Goal: Task Accomplishment & Management: Use online tool/utility

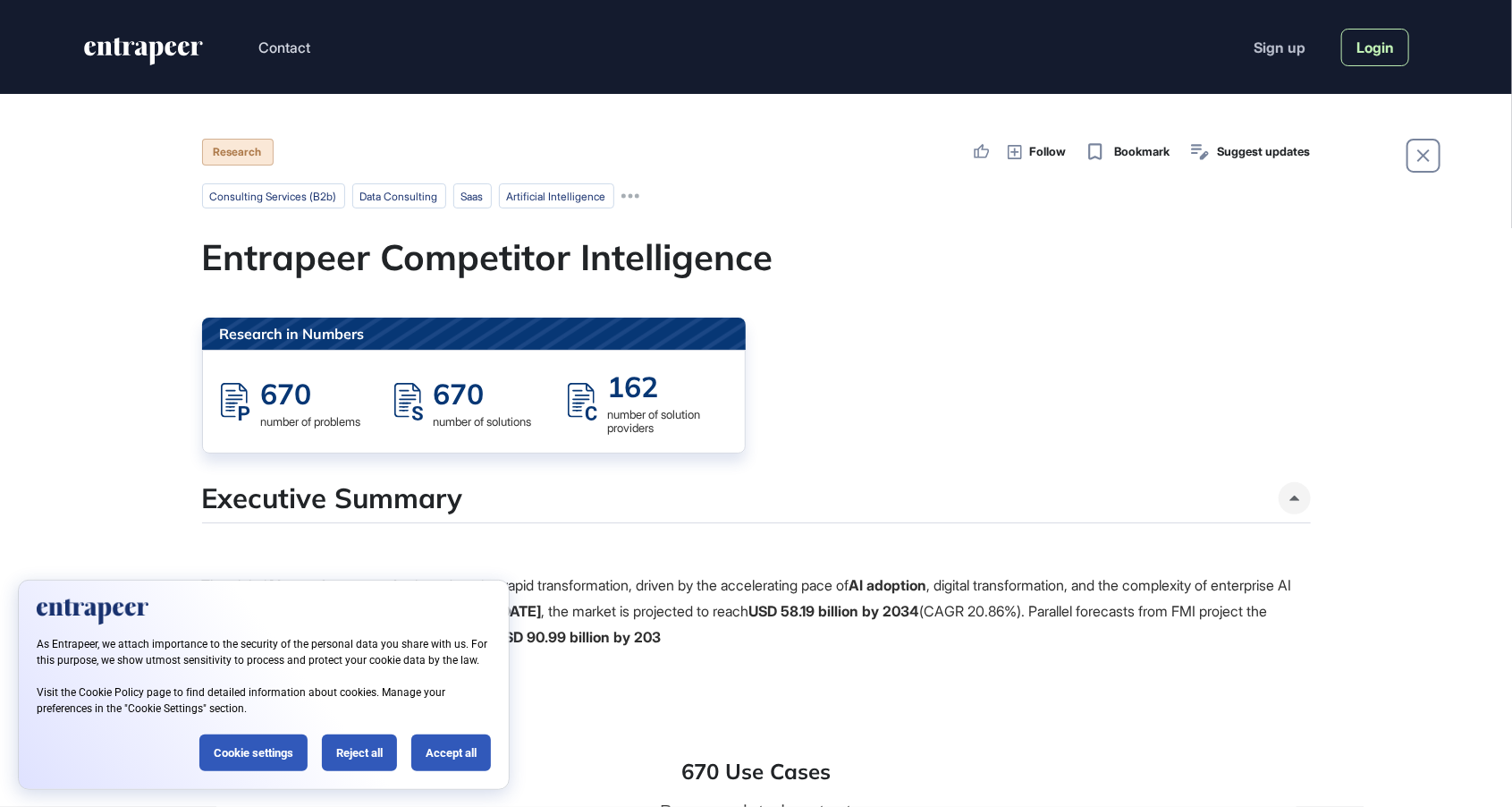
click at [1371, 53] on link "Login" at bounding box center [1375, 47] width 68 height 38
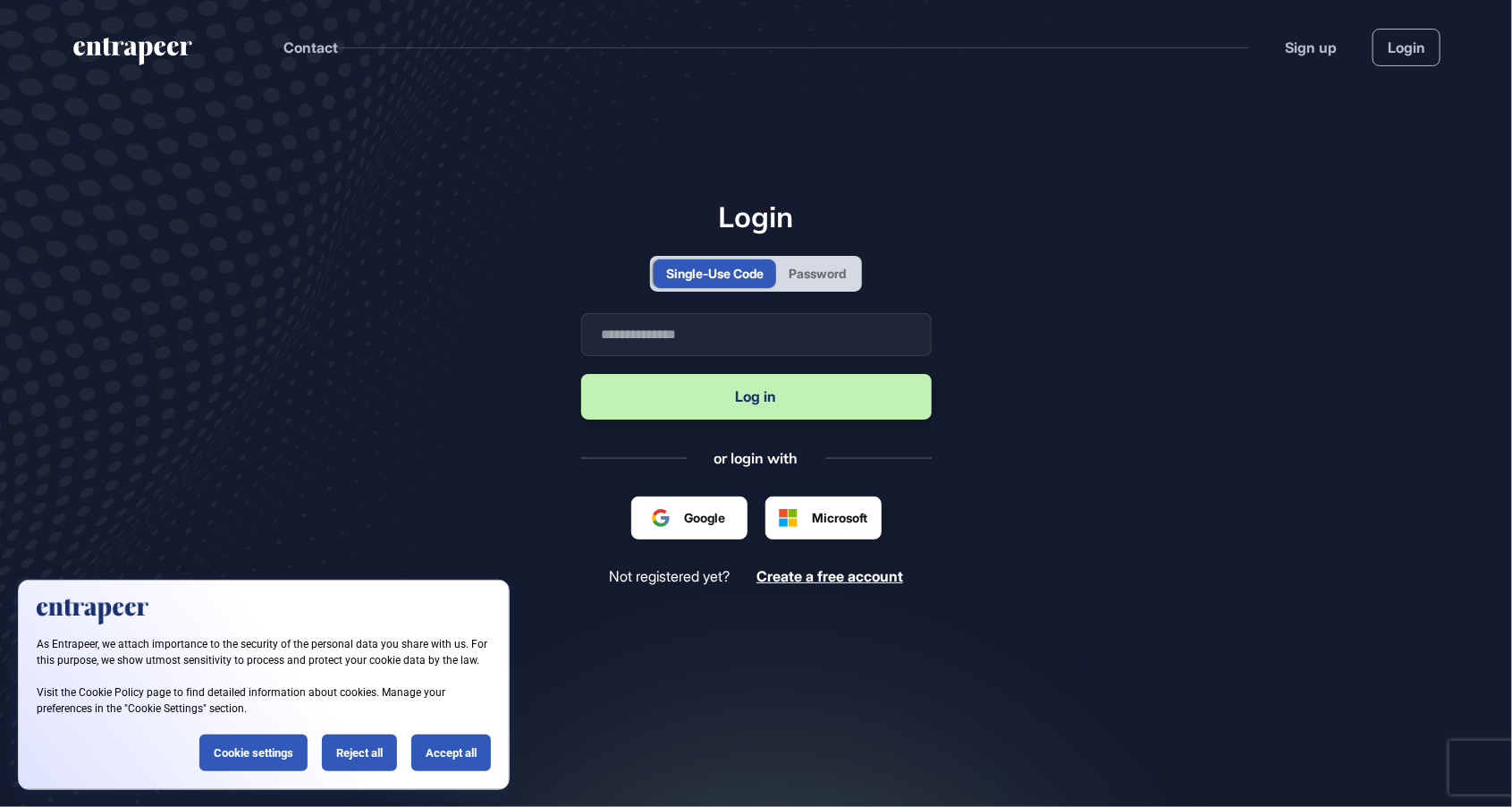
scroll to position [1, 1]
click at [837, 283] on div "Password" at bounding box center [817, 273] width 57 height 18
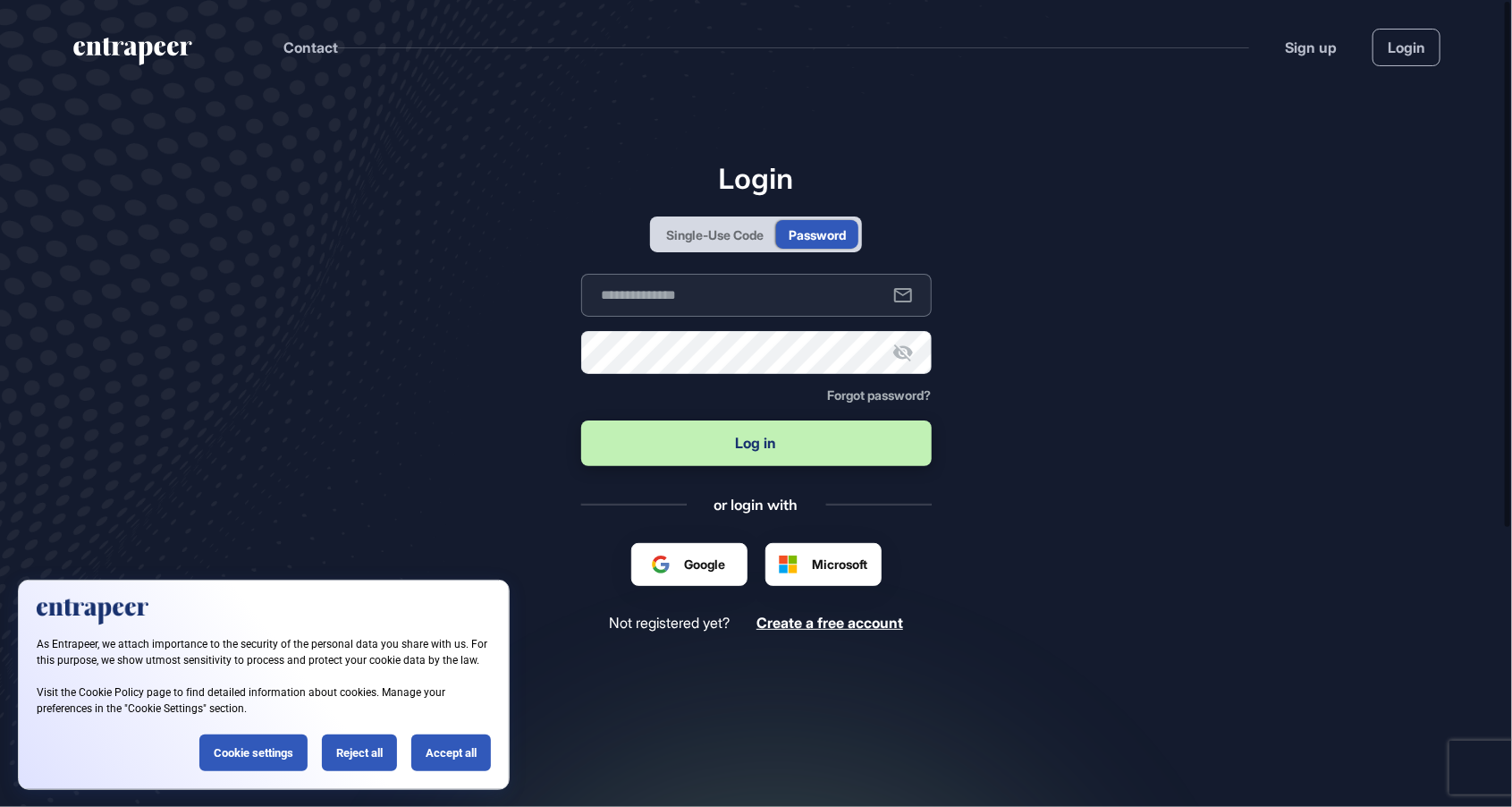
click at [777, 317] on input "text" at bounding box center [756, 295] width 351 height 43
type input "*"
type input "**********"
click at [744, 466] on button "Log in" at bounding box center [756, 443] width 351 height 46
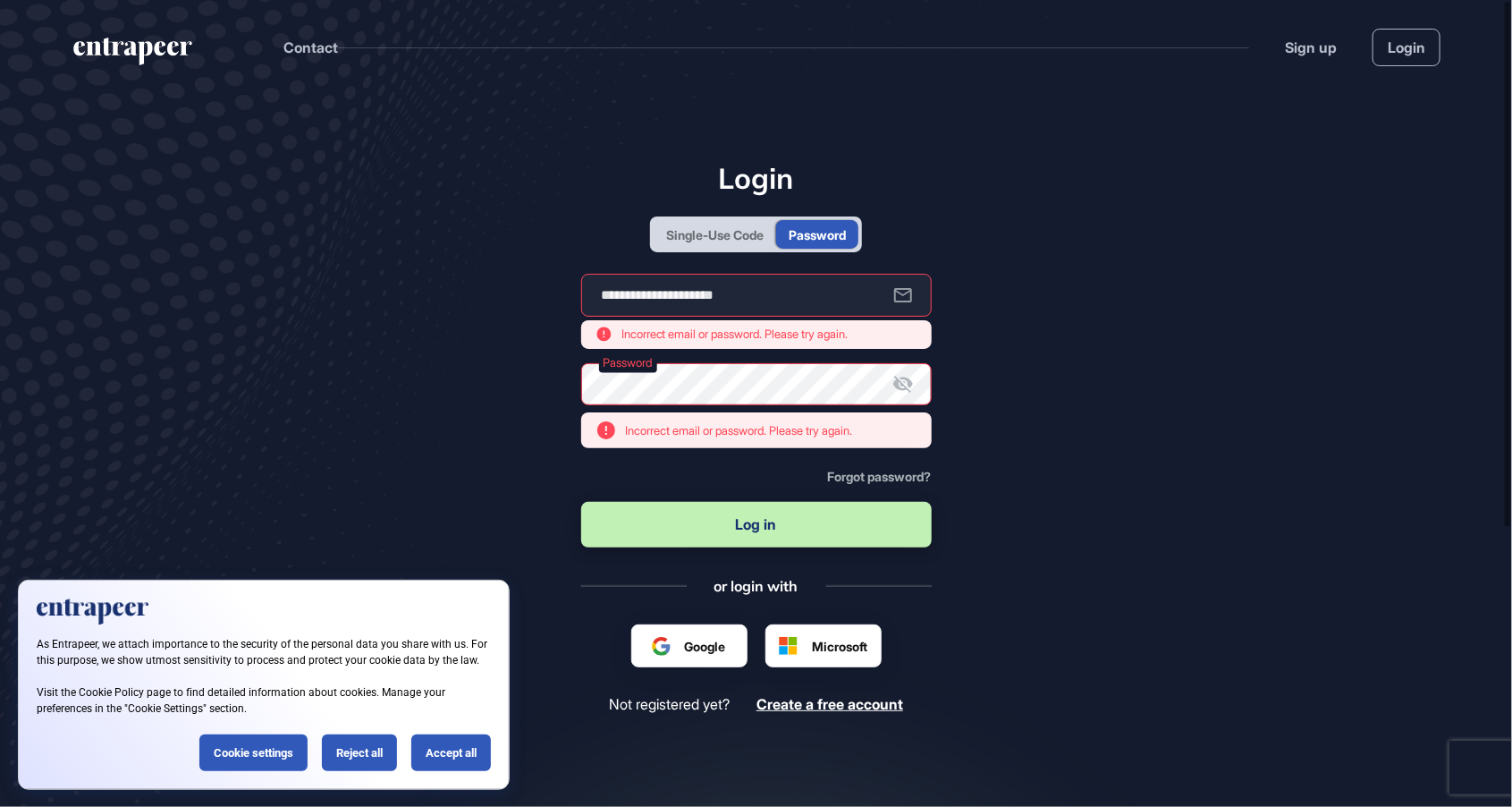
click at [909, 376] on icon at bounding box center [903, 384] width 21 height 21
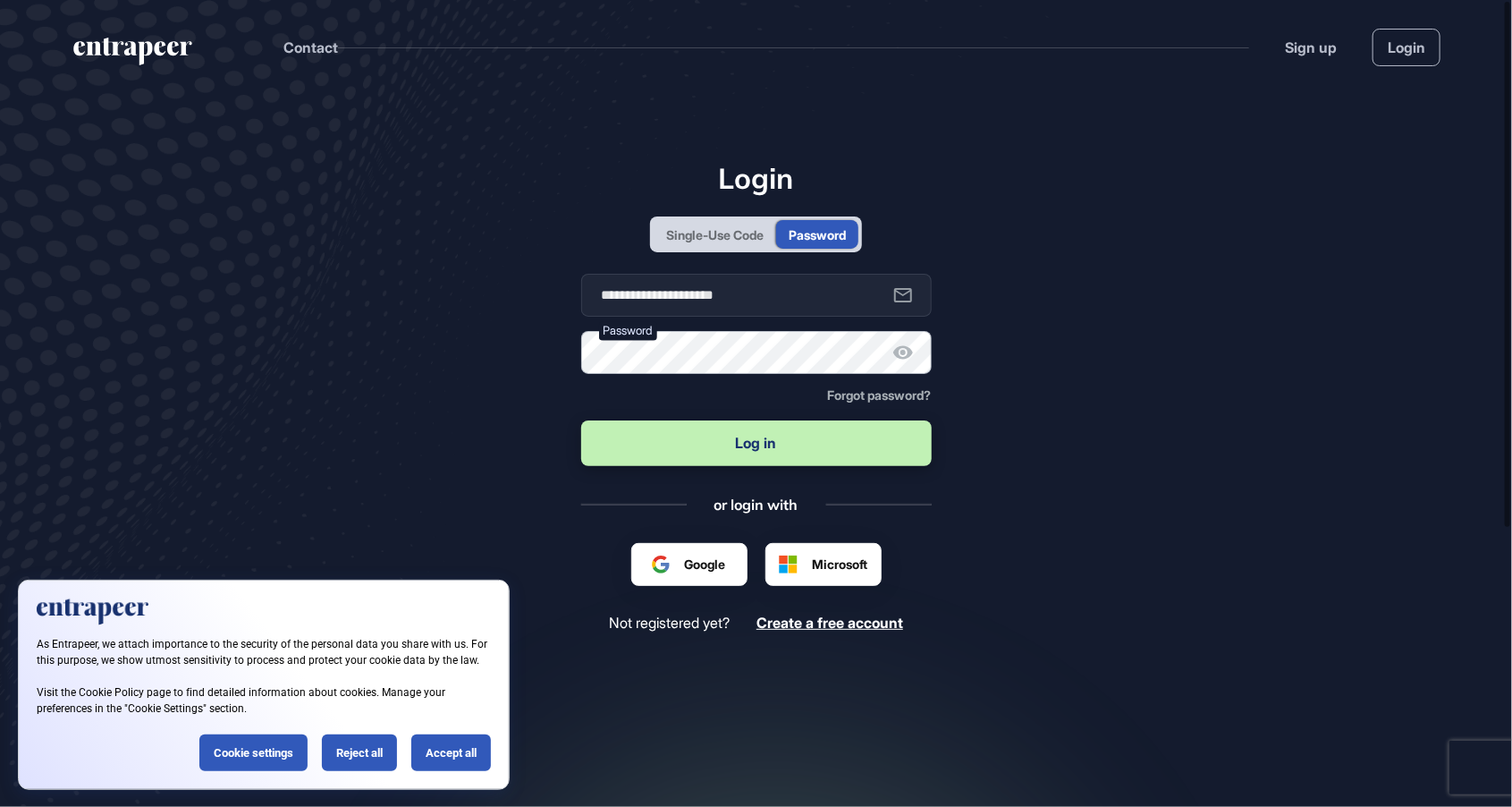
click at [582, 420] on button "Log in" at bounding box center [756, 443] width 351 height 46
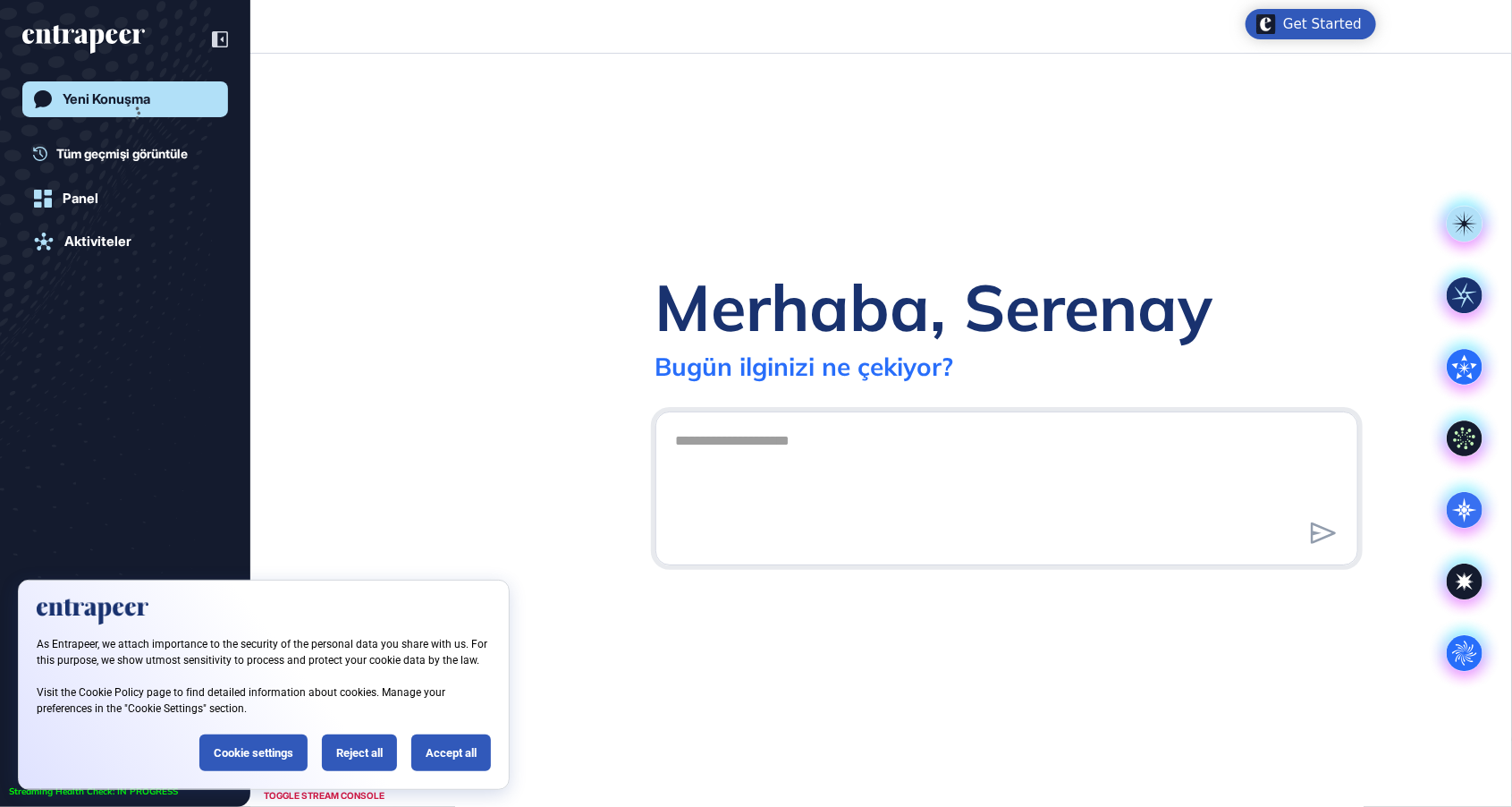
scroll to position [1, 1]
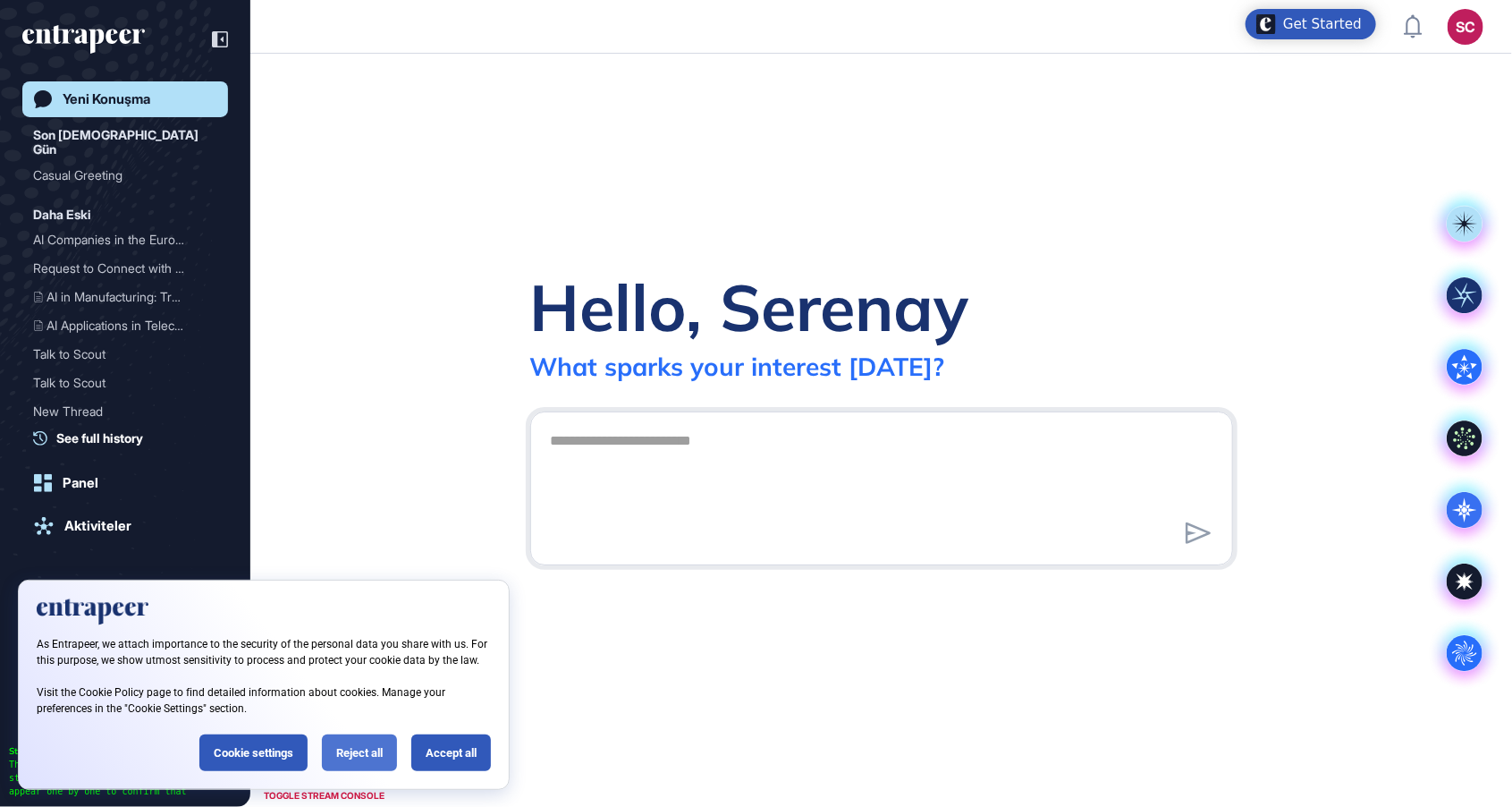
click at [365, 753] on div "Reject all" at bounding box center [359, 753] width 75 height 37
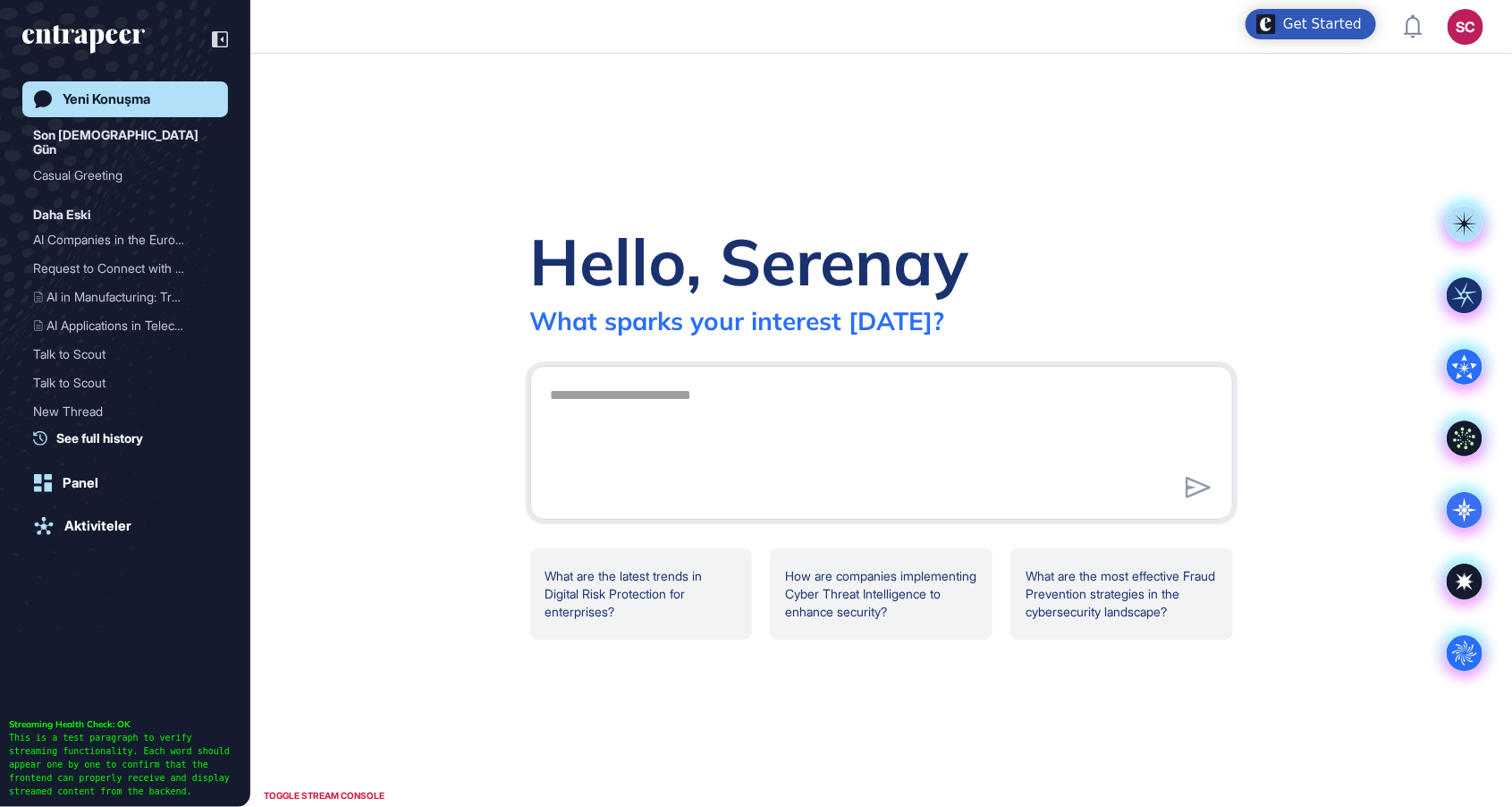
click at [1481, 28] on div "SC" at bounding box center [1465, 26] width 36 height 36
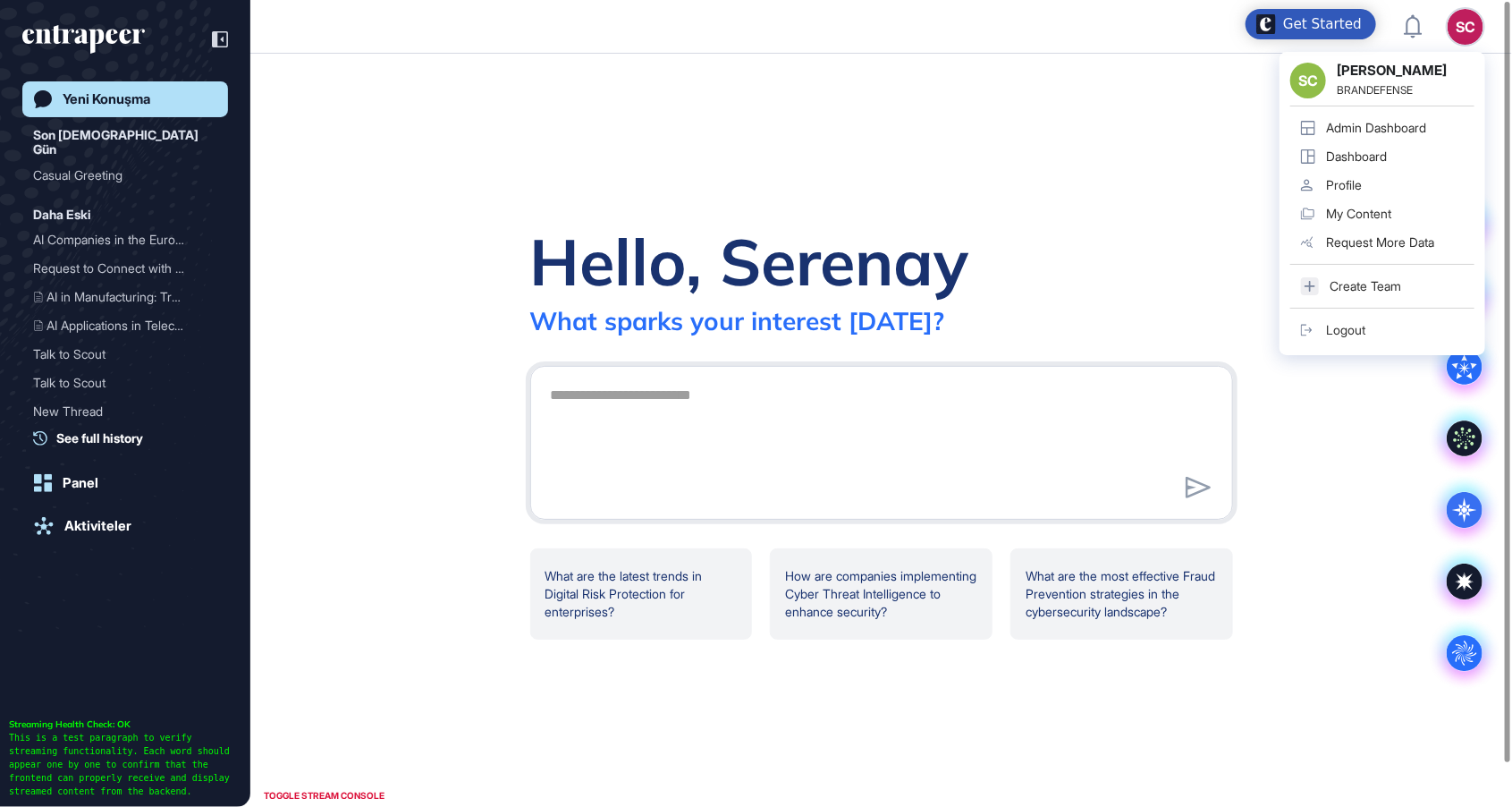
click at [1406, 154] on link "Dashboard" at bounding box center [1383, 155] width 185 height 28
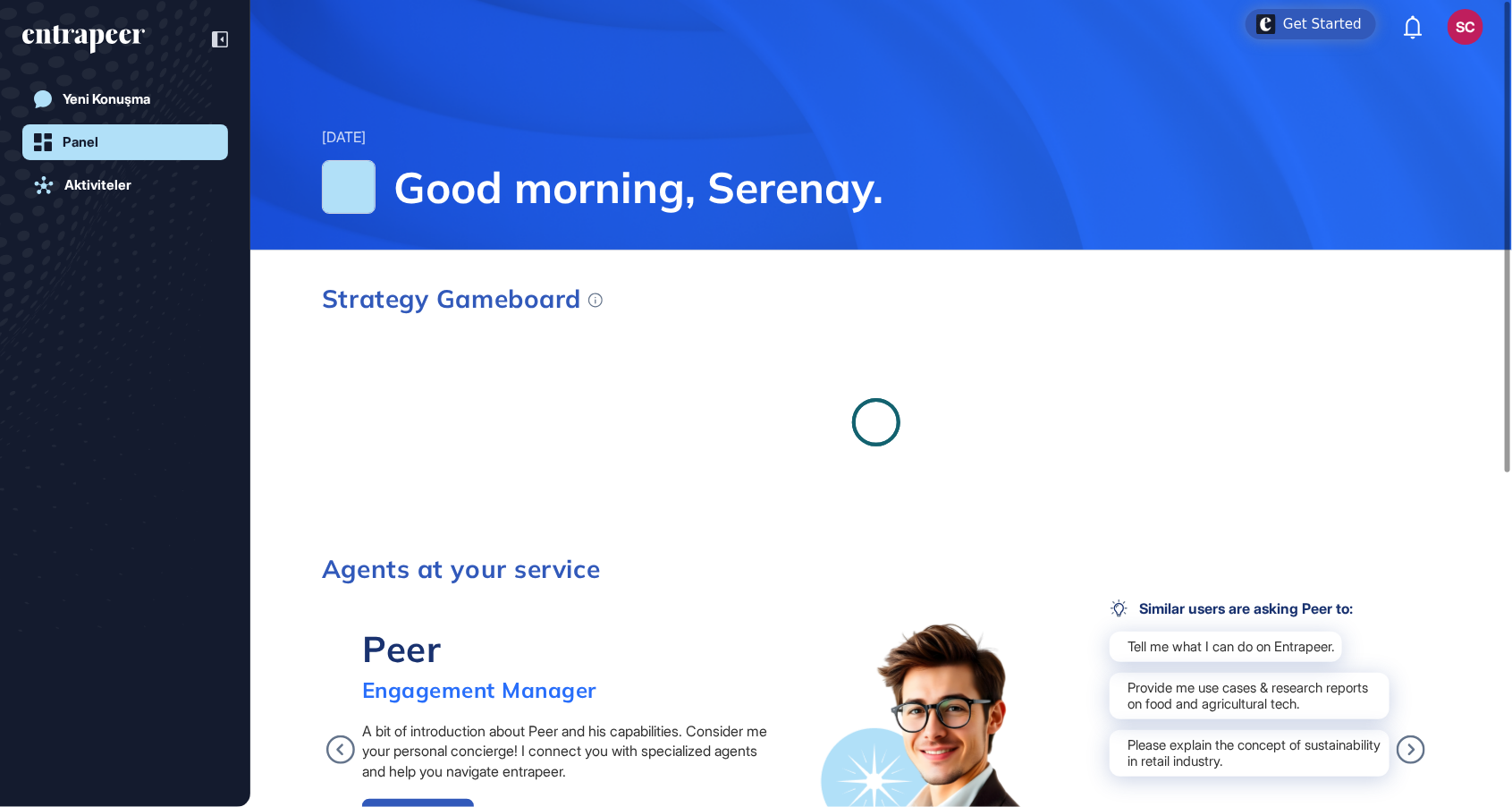
click at [1415, 134] on div "Friday Aug 22, 2025 Good morning, Serenay." at bounding box center [881, 178] width 1261 height 141
click at [1475, 42] on button "SC Admin Dashboard Dashboard Profile My Content Request More Data" at bounding box center [1465, 26] width 36 height 36
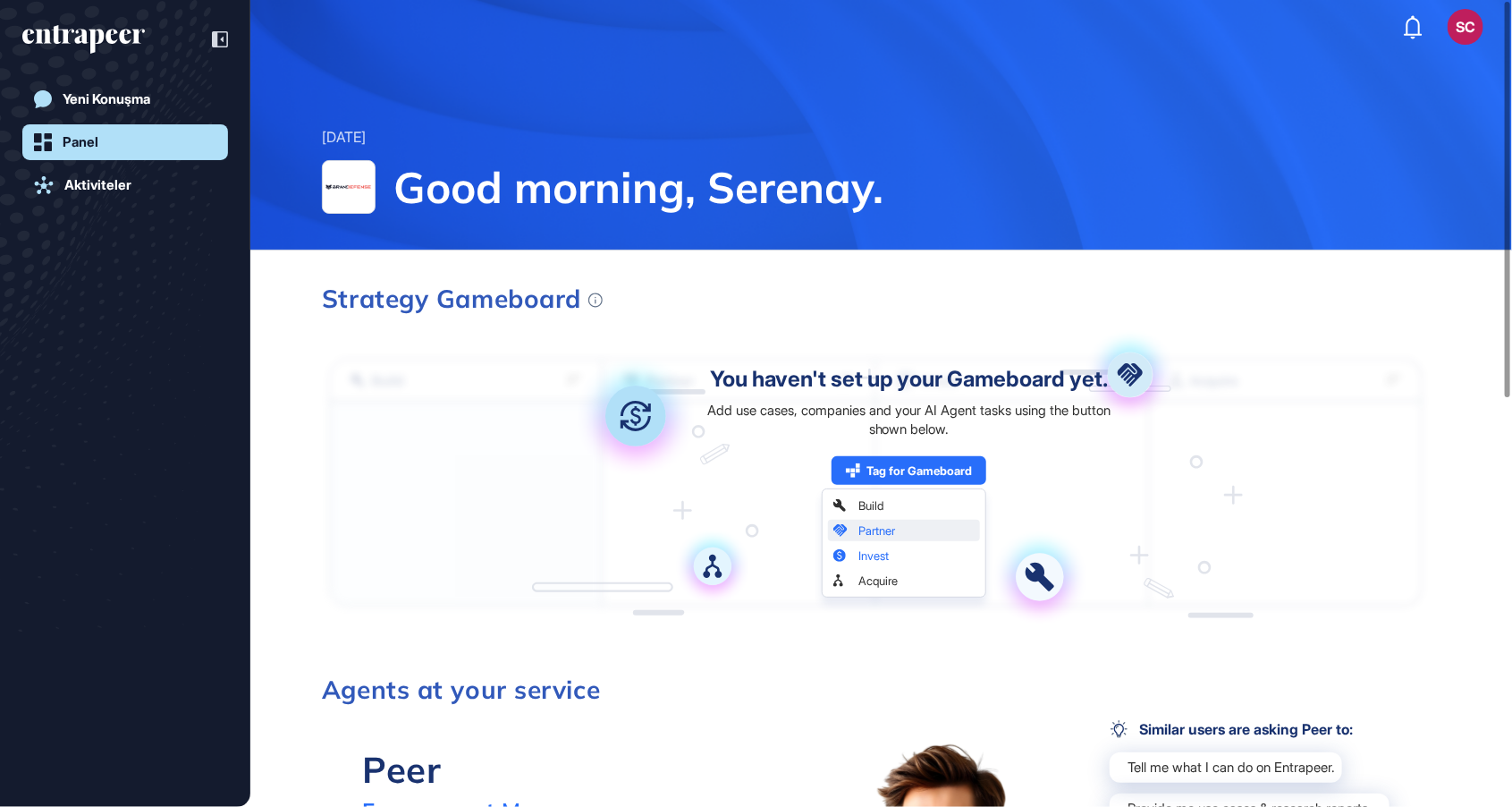
click at [1467, 33] on div "SC" at bounding box center [1465, 26] width 36 height 36
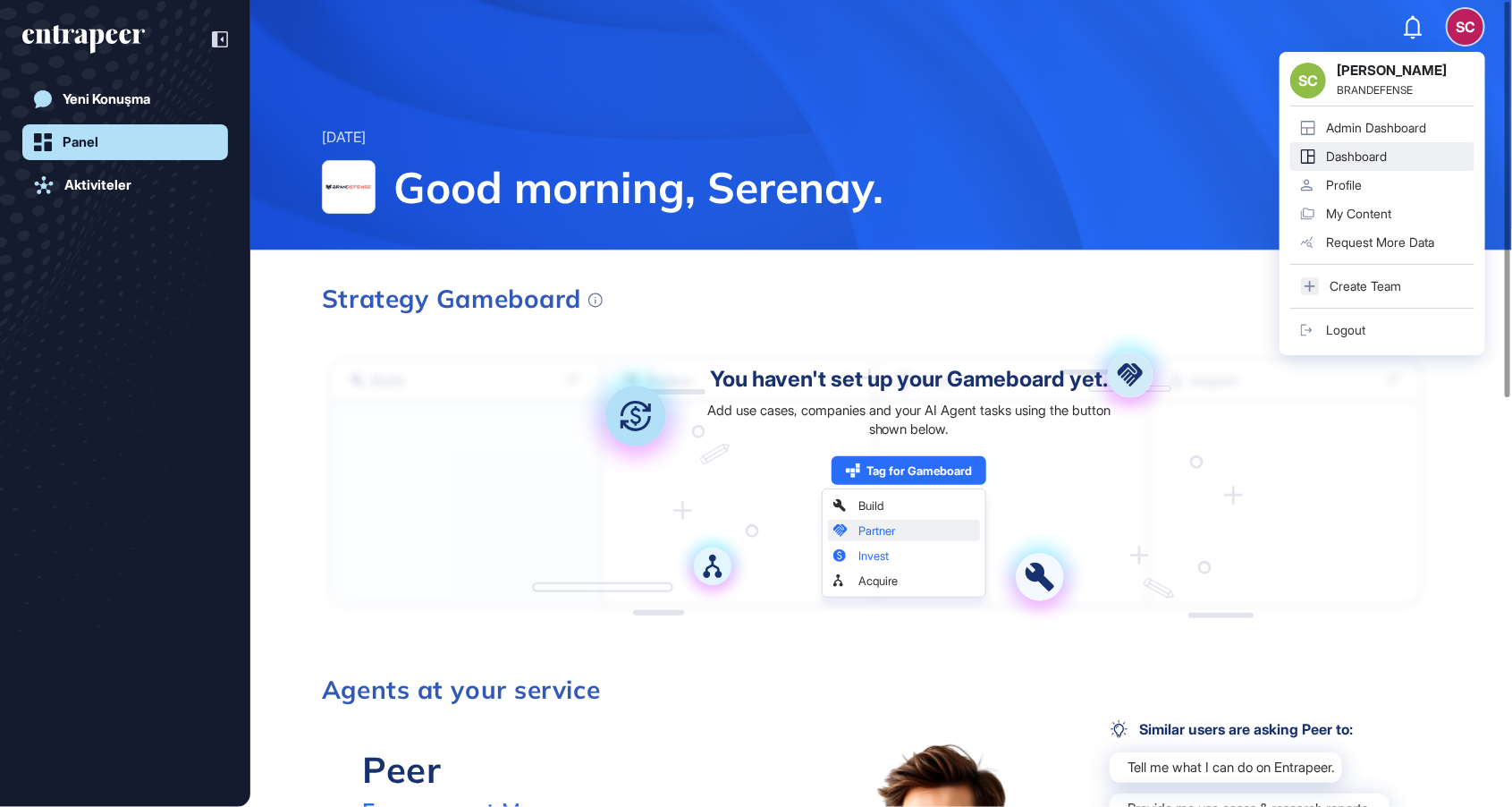
click at [1420, 127] on div "Admin Dashboard" at bounding box center [1376, 127] width 100 height 15
click at [1397, 137] on link "Admin Dashboard" at bounding box center [1383, 127] width 185 height 28
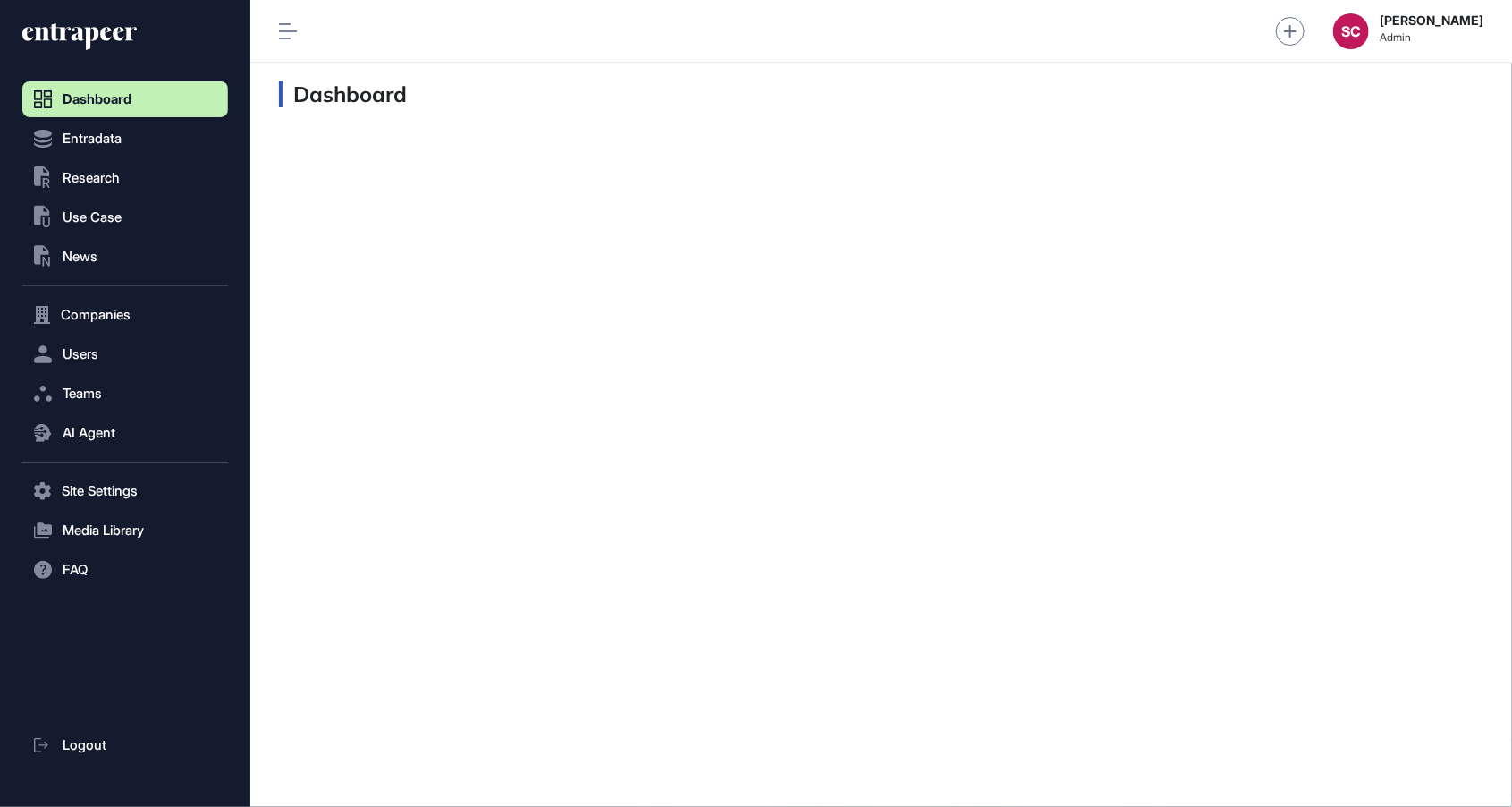
scroll to position [1, 1]
click at [166, 251] on button ".st0{fill:currentColor} News" at bounding box center [125, 256] width 206 height 36
click at [185, 303] on link "News List" at bounding box center [129, 293] width 197 height 32
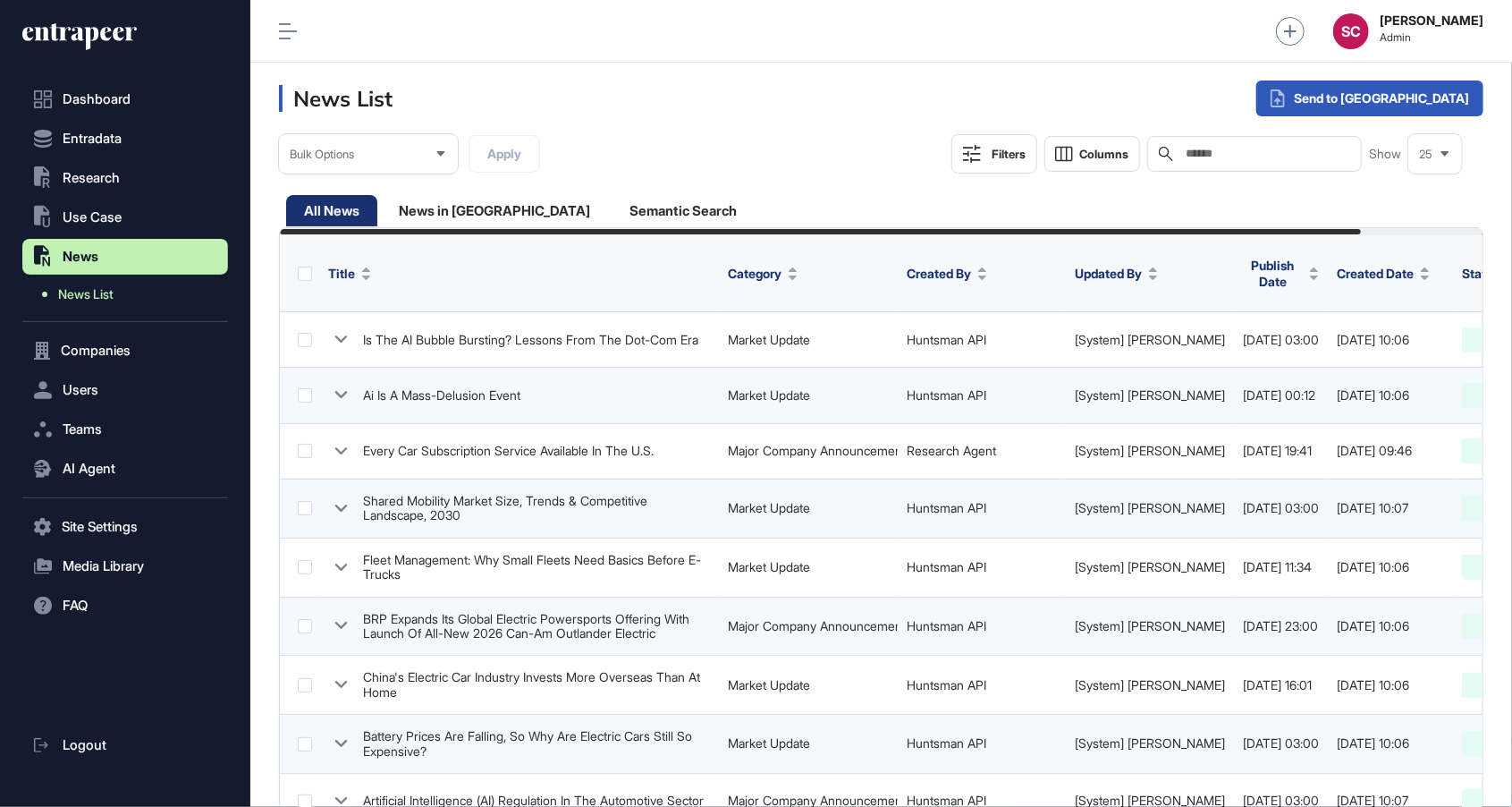
scroll to position [858, 205]
click at [1381, 138] on div "Single Request" at bounding box center [1323, 144] width 117 height 32
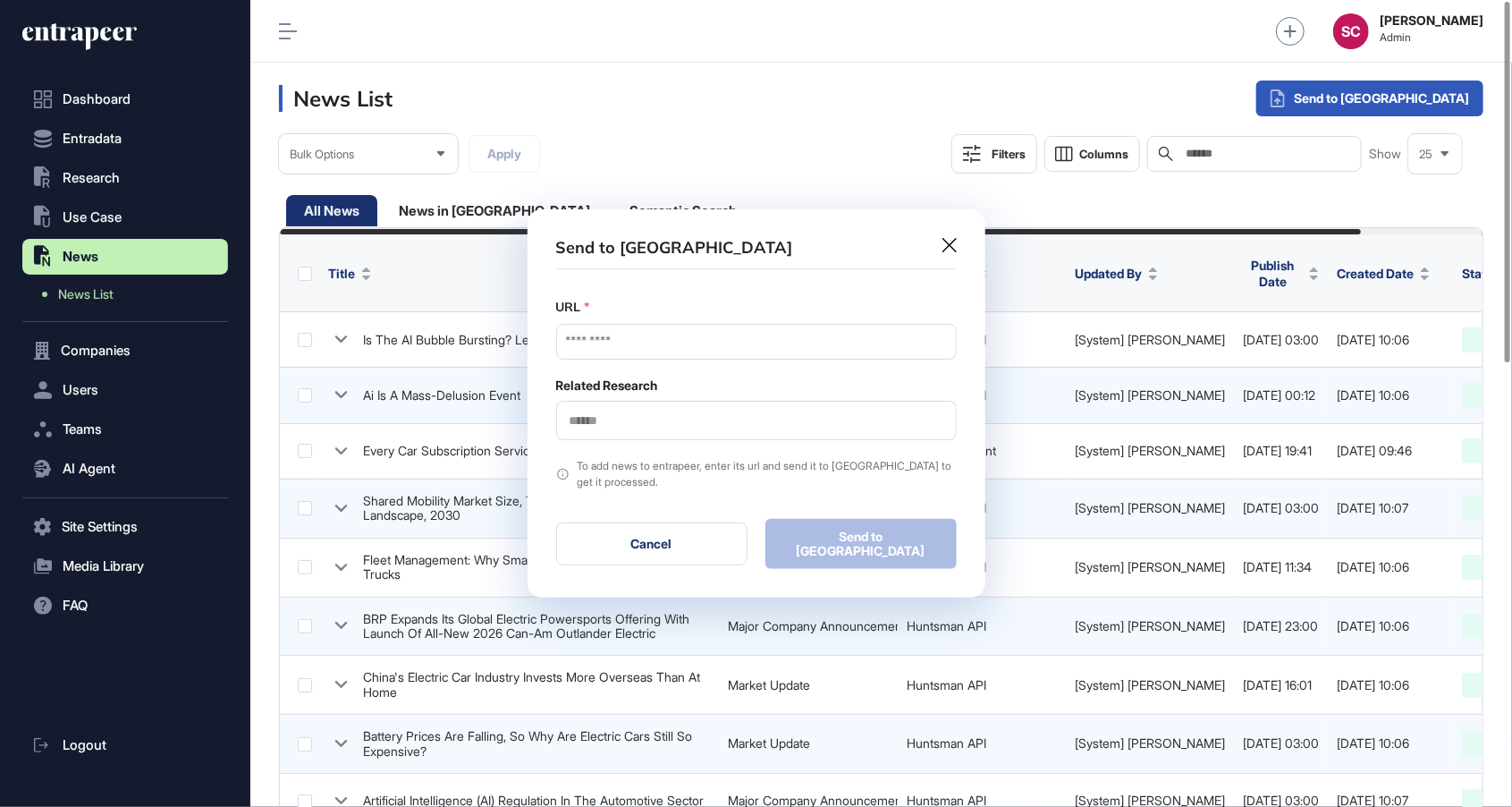
scroll to position [894, 1261]
click at [729, 348] on input "URL" at bounding box center [756, 341] width 401 height 36
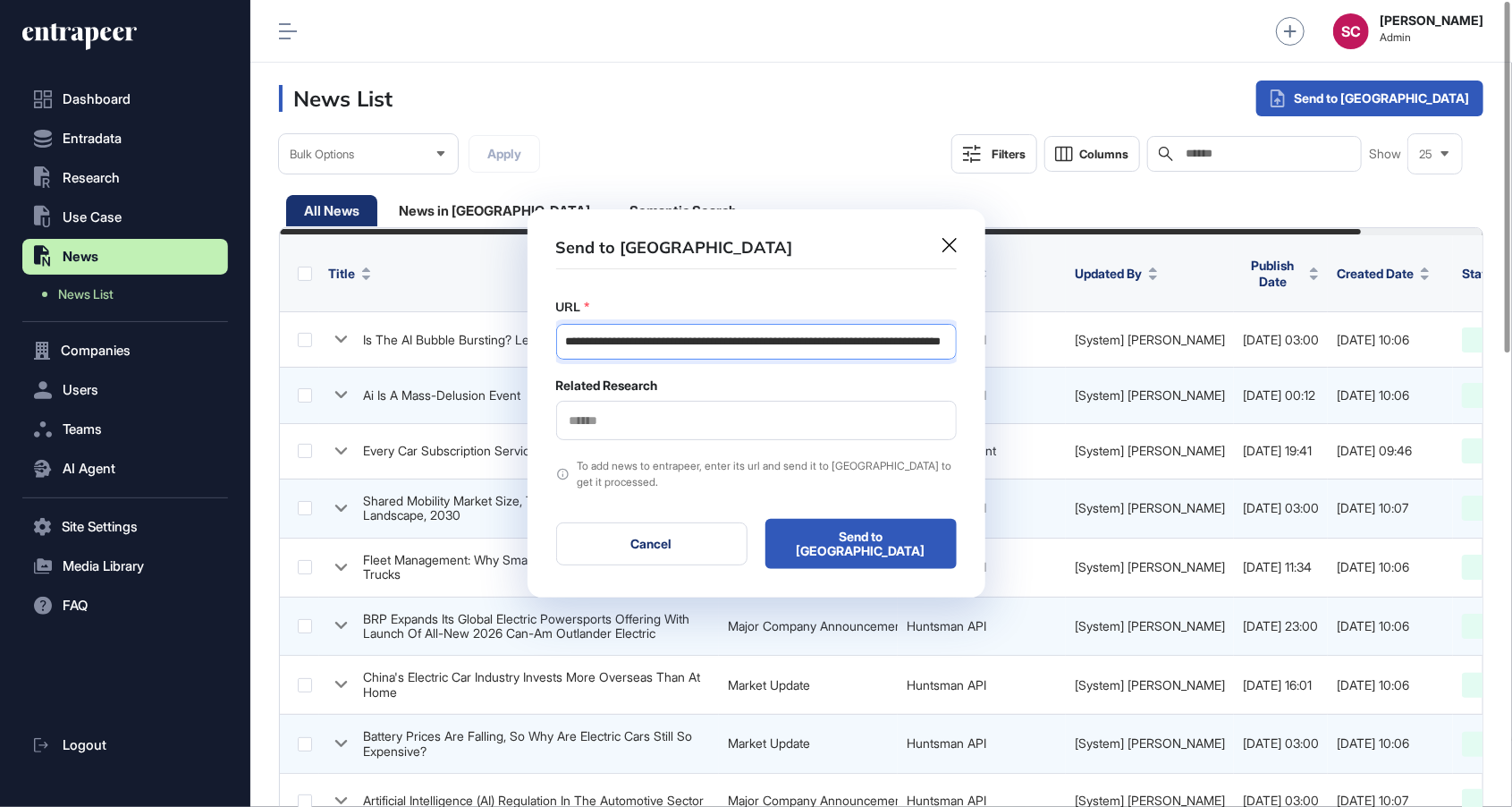
scroll to position [0, 107]
type input "**********"
click at [748, 428] on input "text" at bounding box center [756, 420] width 378 height 16
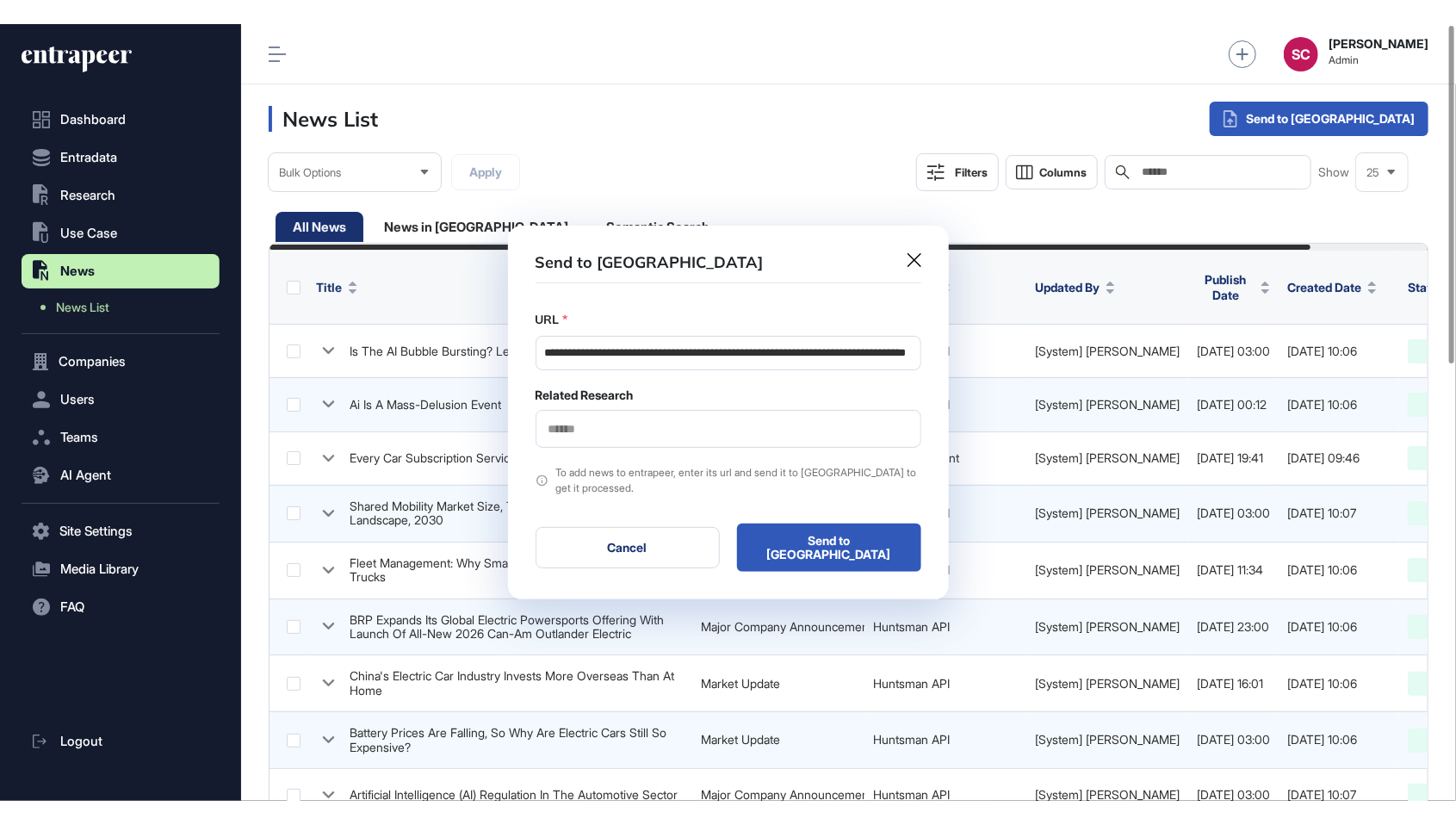
scroll to position [0, 0]
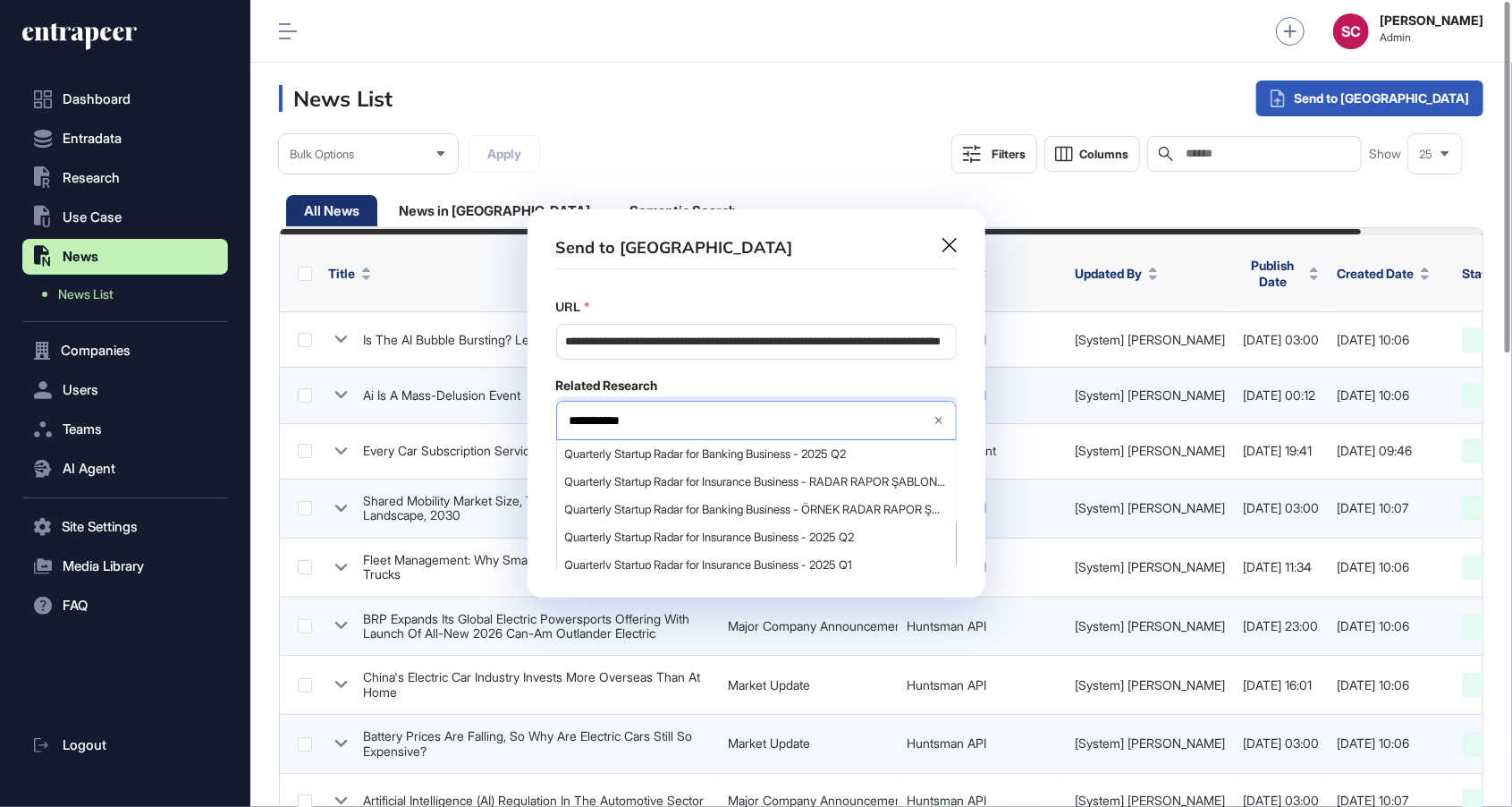
type input "**********"
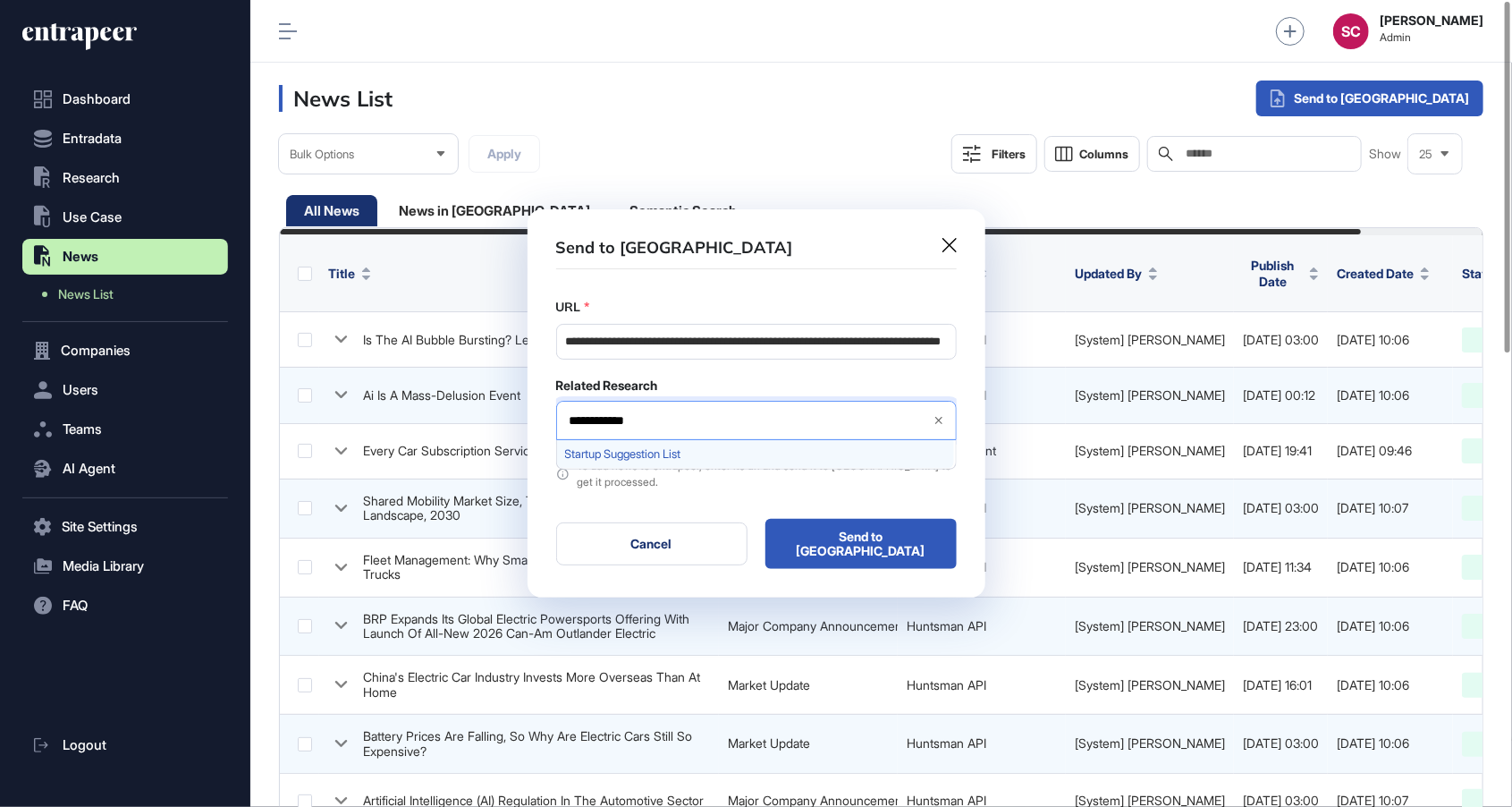
click at [713, 467] on div "Startup Suggestion List" at bounding box center [756, 454] width 397 height 28
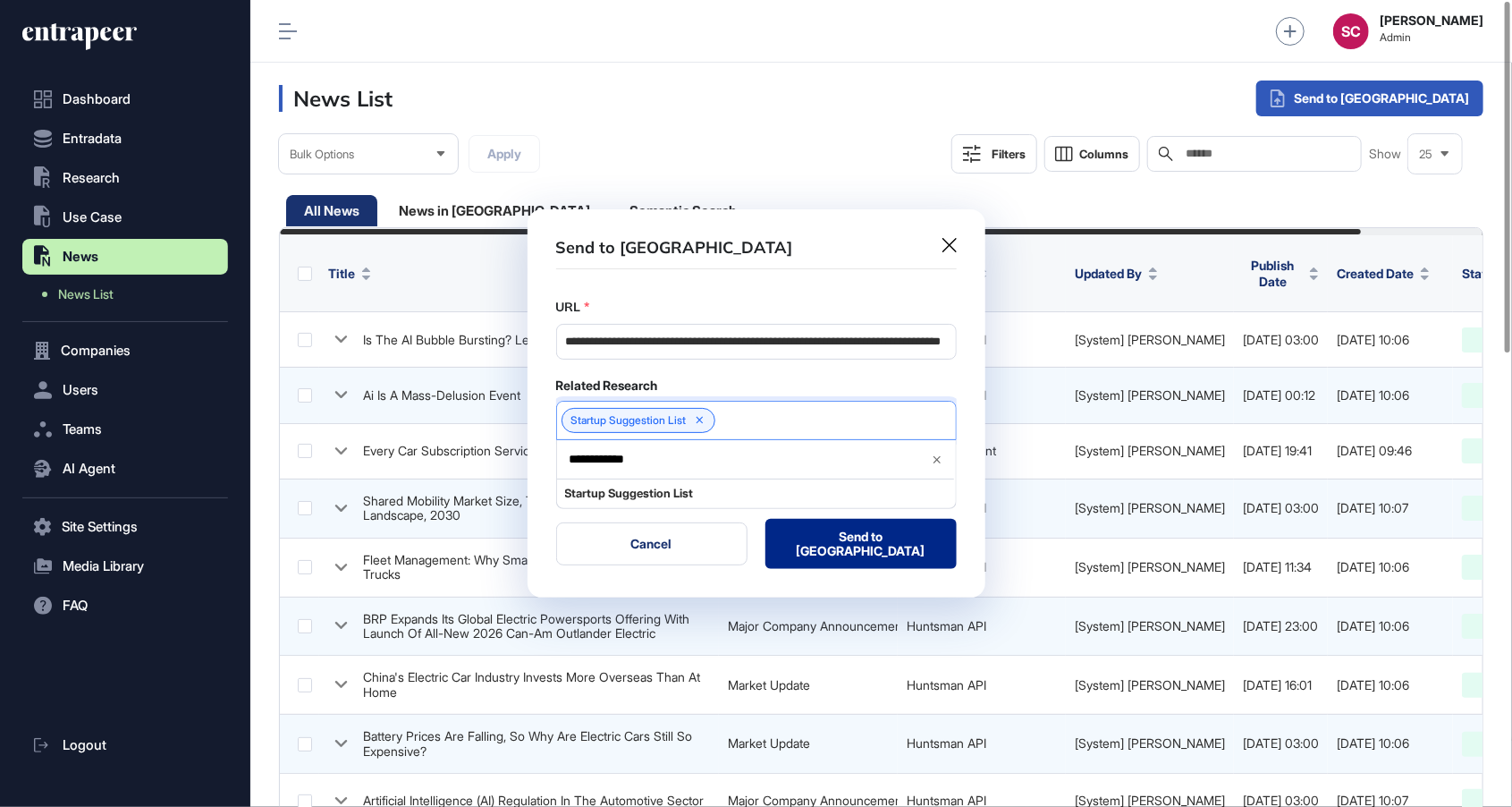
click at [890, 545] on button "Send to [GEOGRAPHIC_DATA]" at bounding box center [860, 544] width 191 height 50
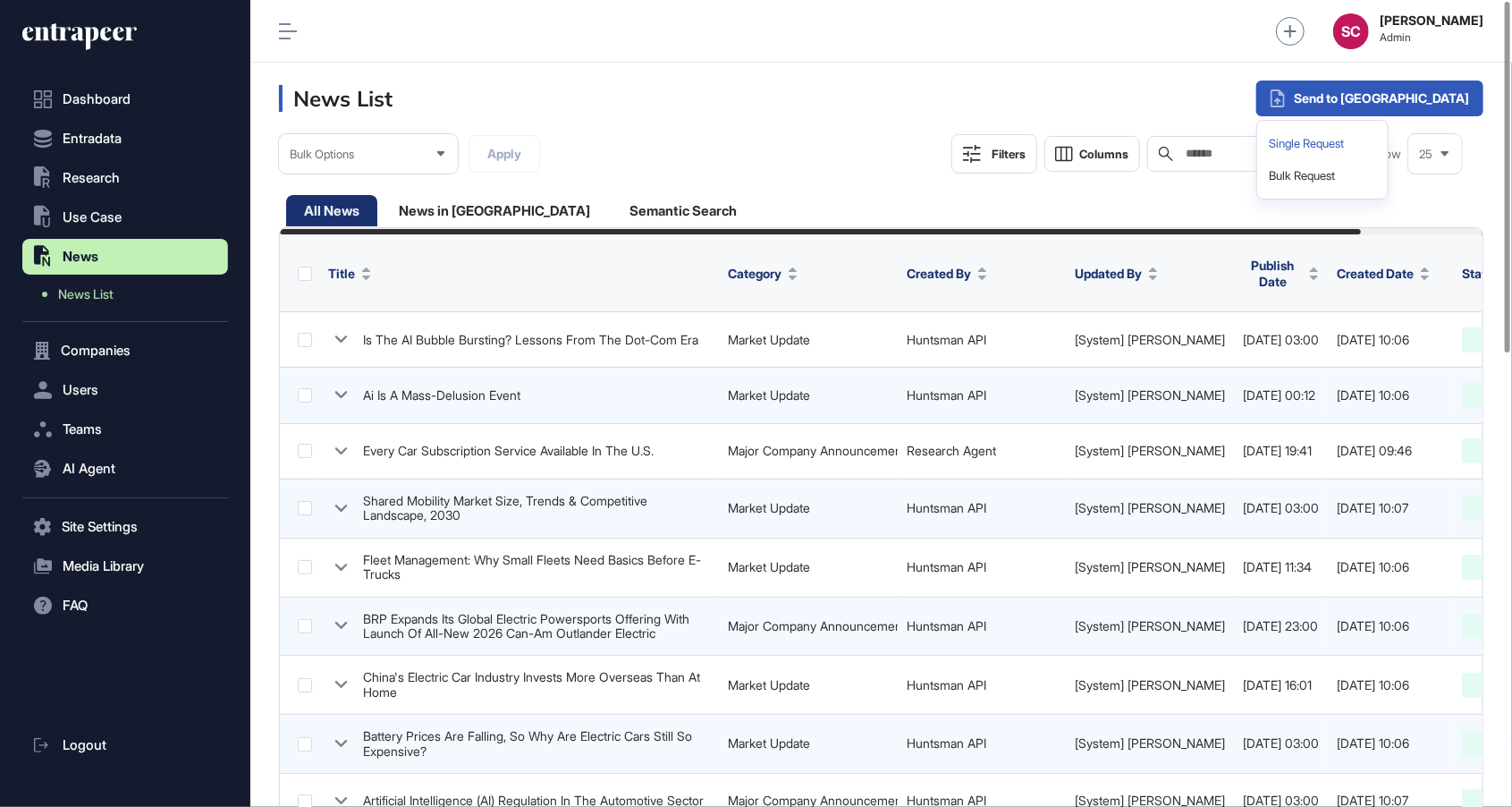
click at [1381, 135] on div "Single Request" at bounding box center [1323, 144] width 117 height 32
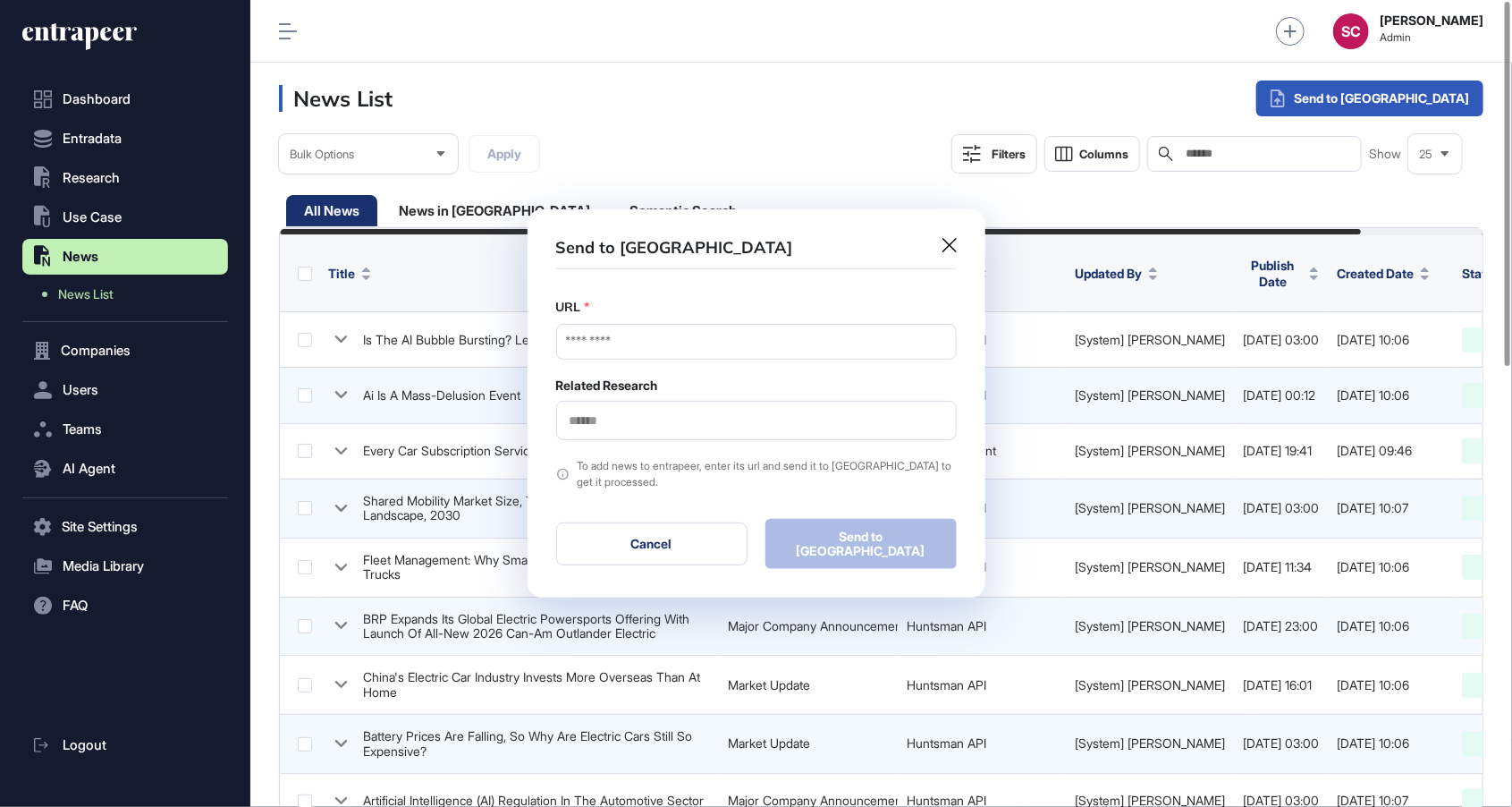
scroll to position [894, 1261]
click at [678, 349] on input "URL" at bounding box center [756, 341] width 401 height 36
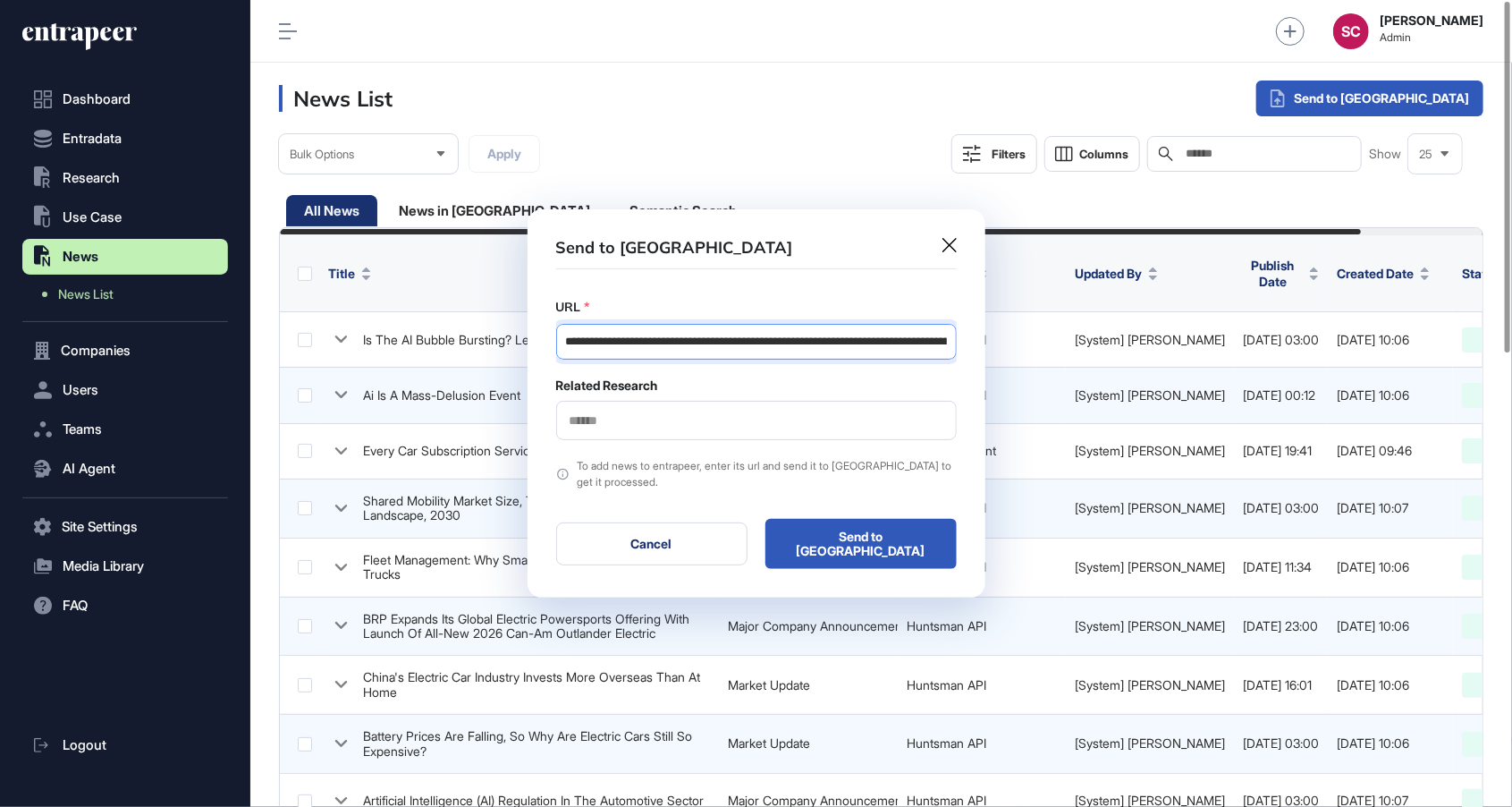
scroll to position [0, 223]
type input "**********"
click at [750, 440] on div at bounding box center [756, 420] width 401 height 40
click at [735, 428] on input "text" at bounding box center [756, 420] width 378 height 16
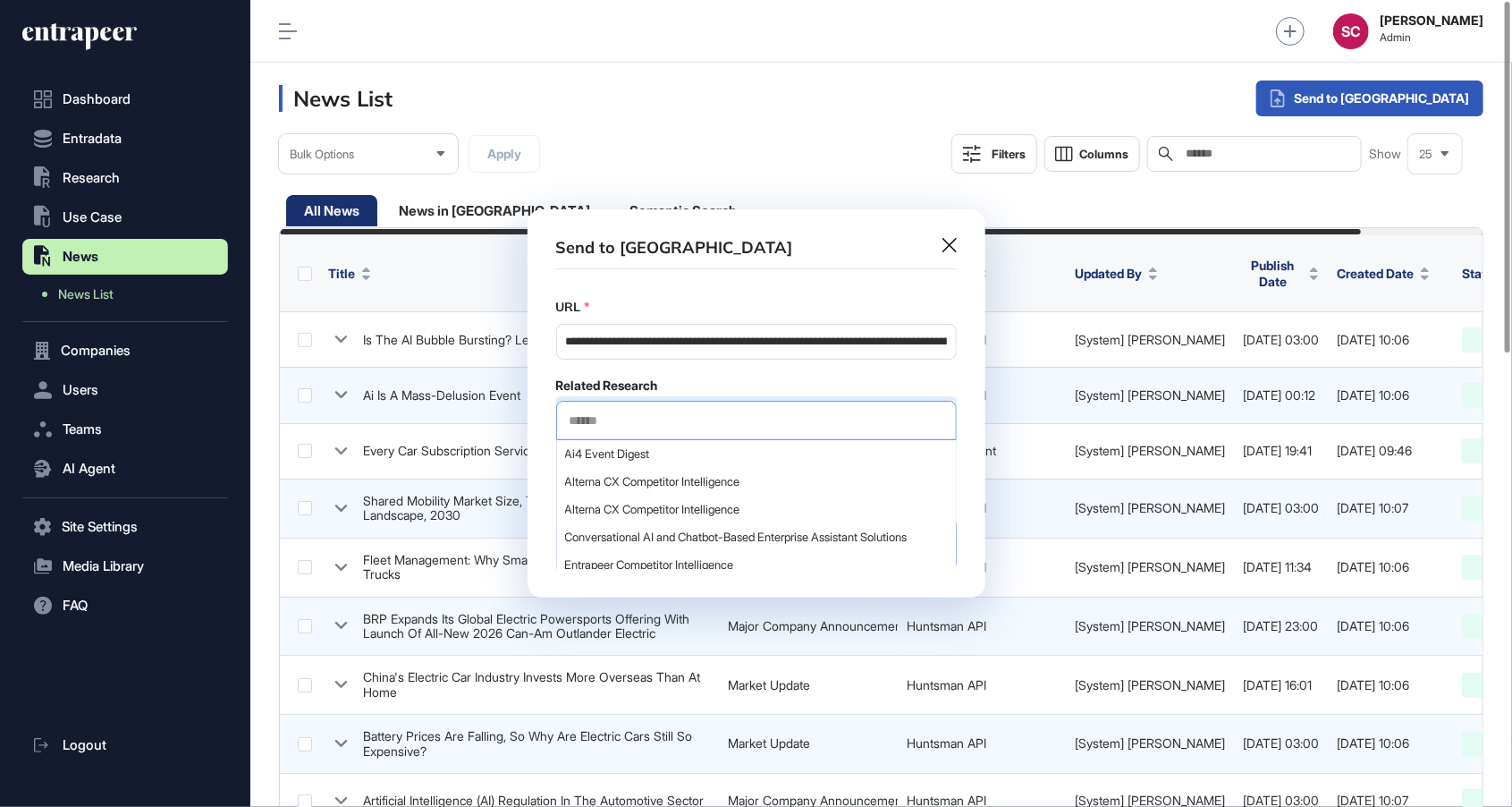
type input "*"
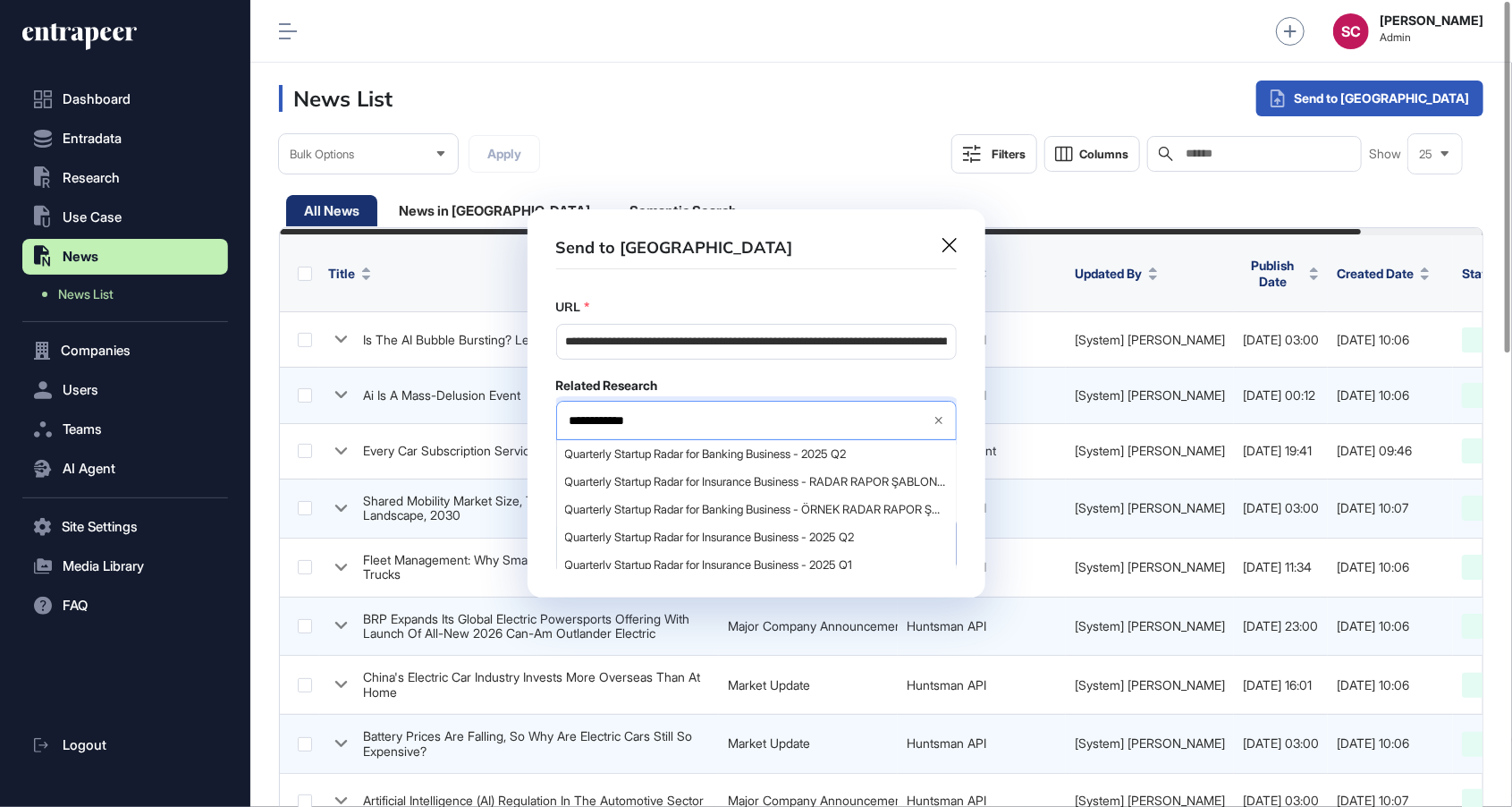
type input "**********"
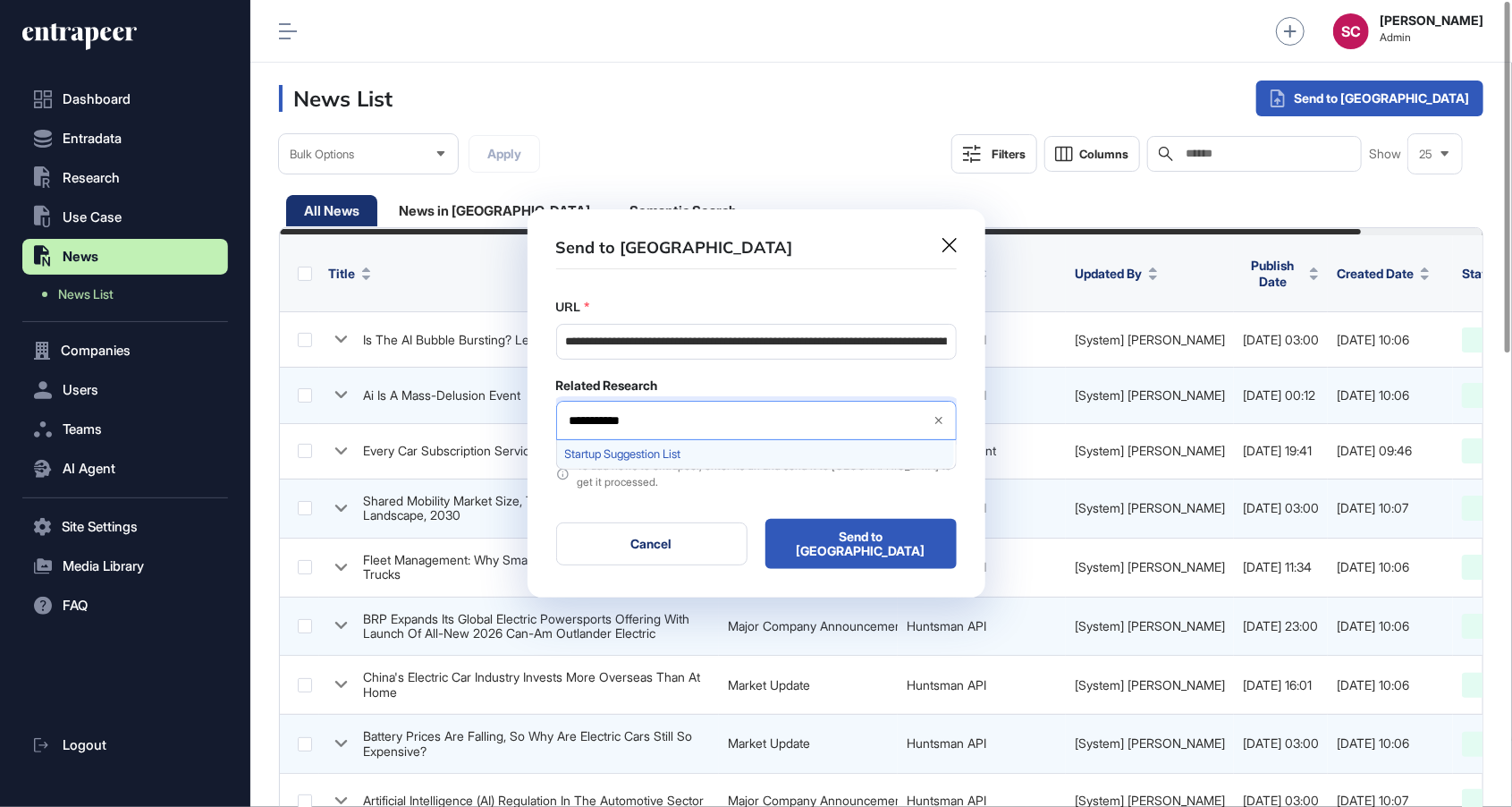
click at [737, 460] on span "Startup Suggestion List" at bounding box center [756, 454] width 381 height 14
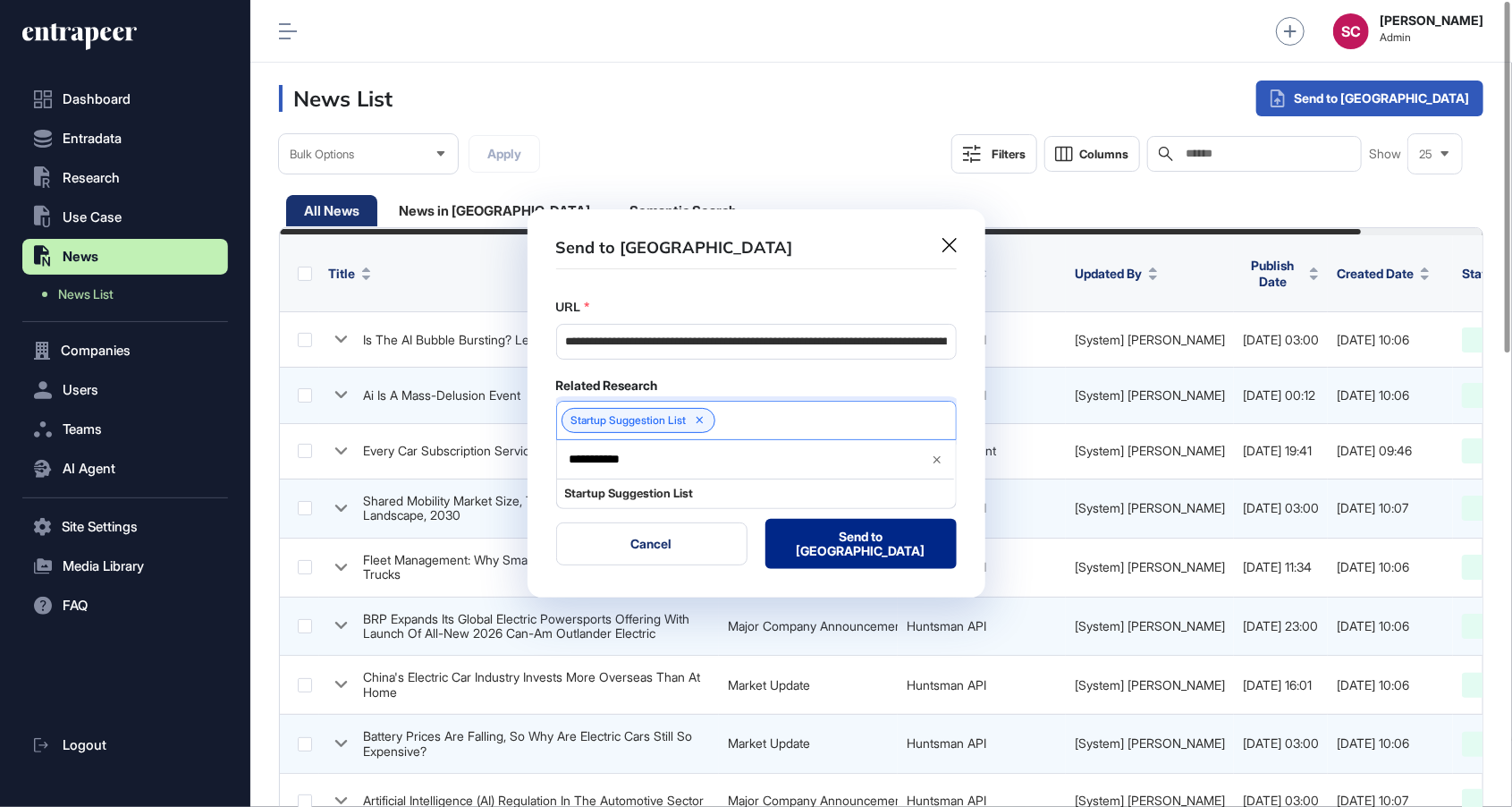
click at [892, 546] on button "Send to [GEOGRAPHIC_DATA]" at bounding box center [860, 544] width 191 height 50
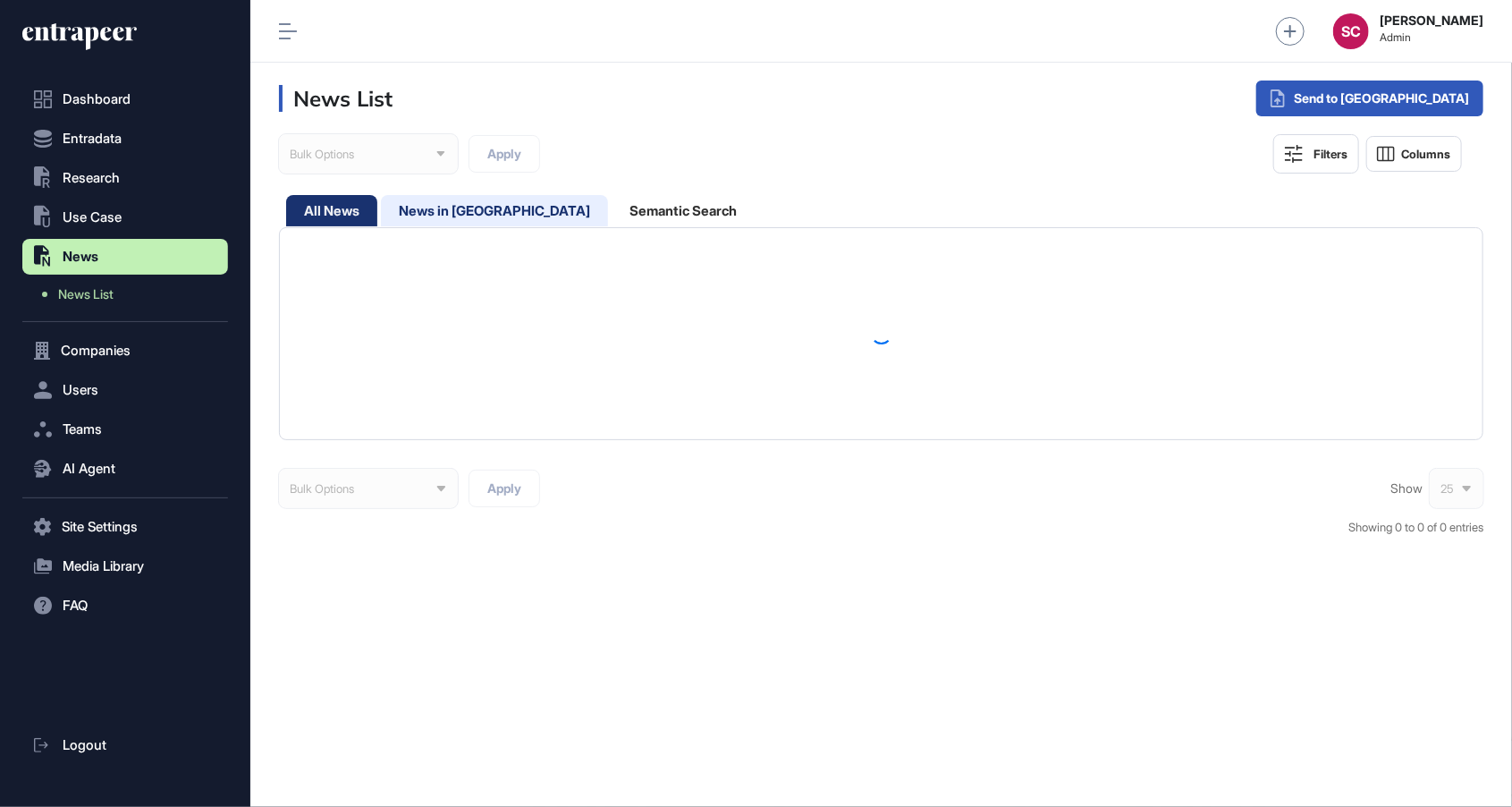
click at [612, 205] on div "News in [GEOGRAPHIC_DATA]" at bounding box center [683, 211] width 143 height 31
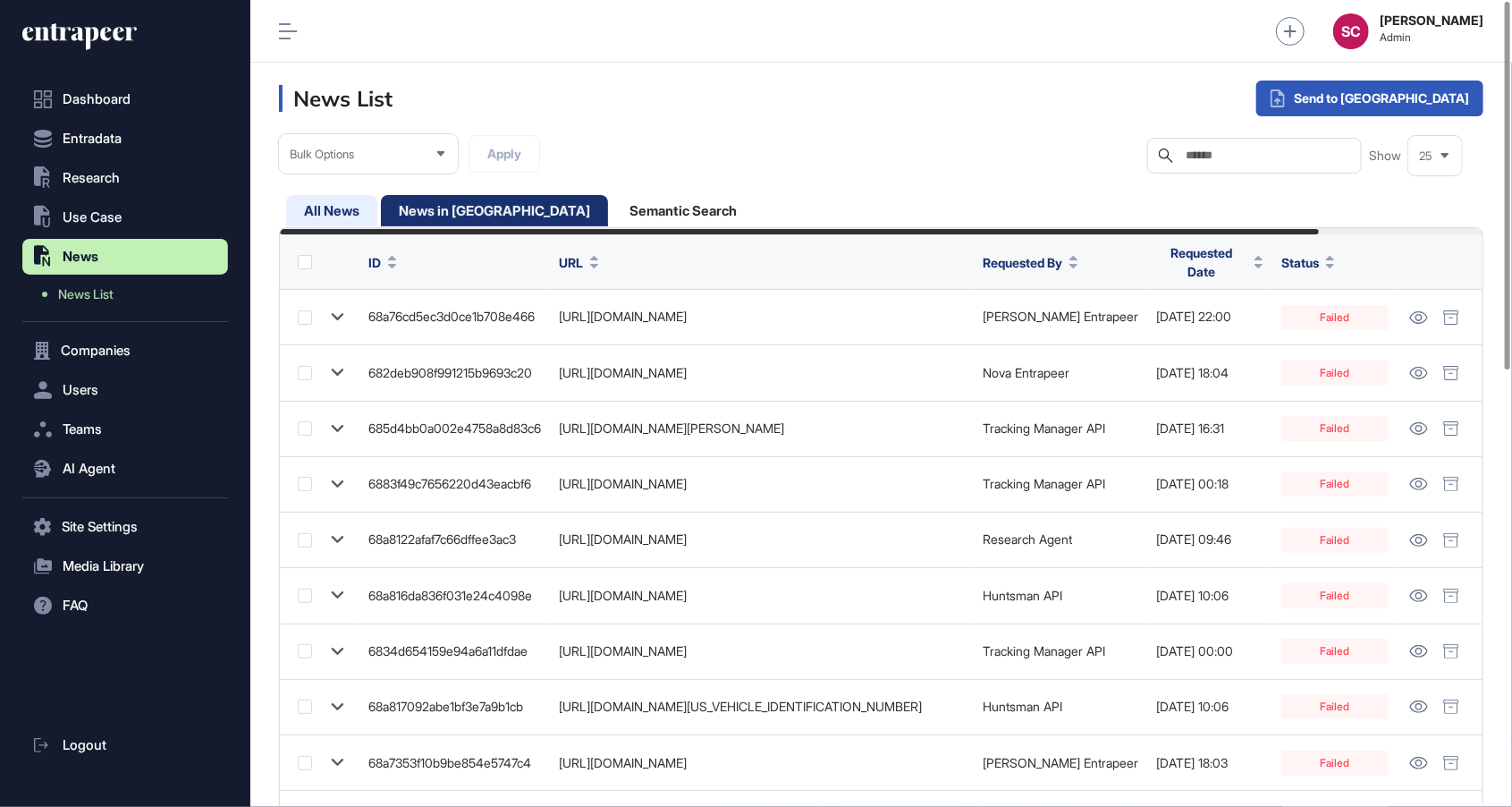
click at [381, 200] on div "All News" at bounding box center [494, 211] width 227 height 31
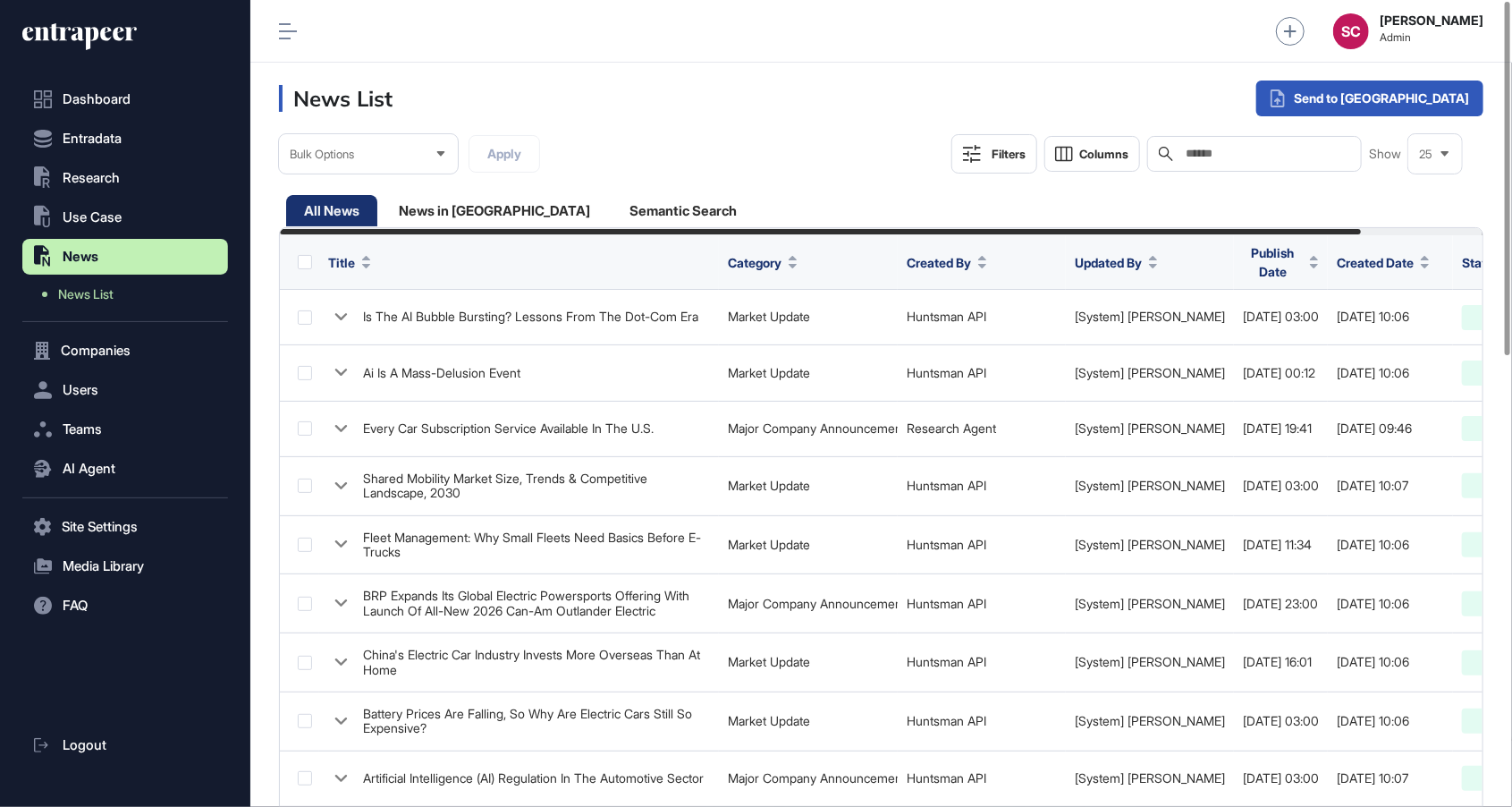
click at [1337, 265] on span "Created Date" at bounding box center [1375, 262] width 77 height 18
click at [1341, 325] on span "Sort Descending" at bounding box center [1332, 333] width 72 height 16
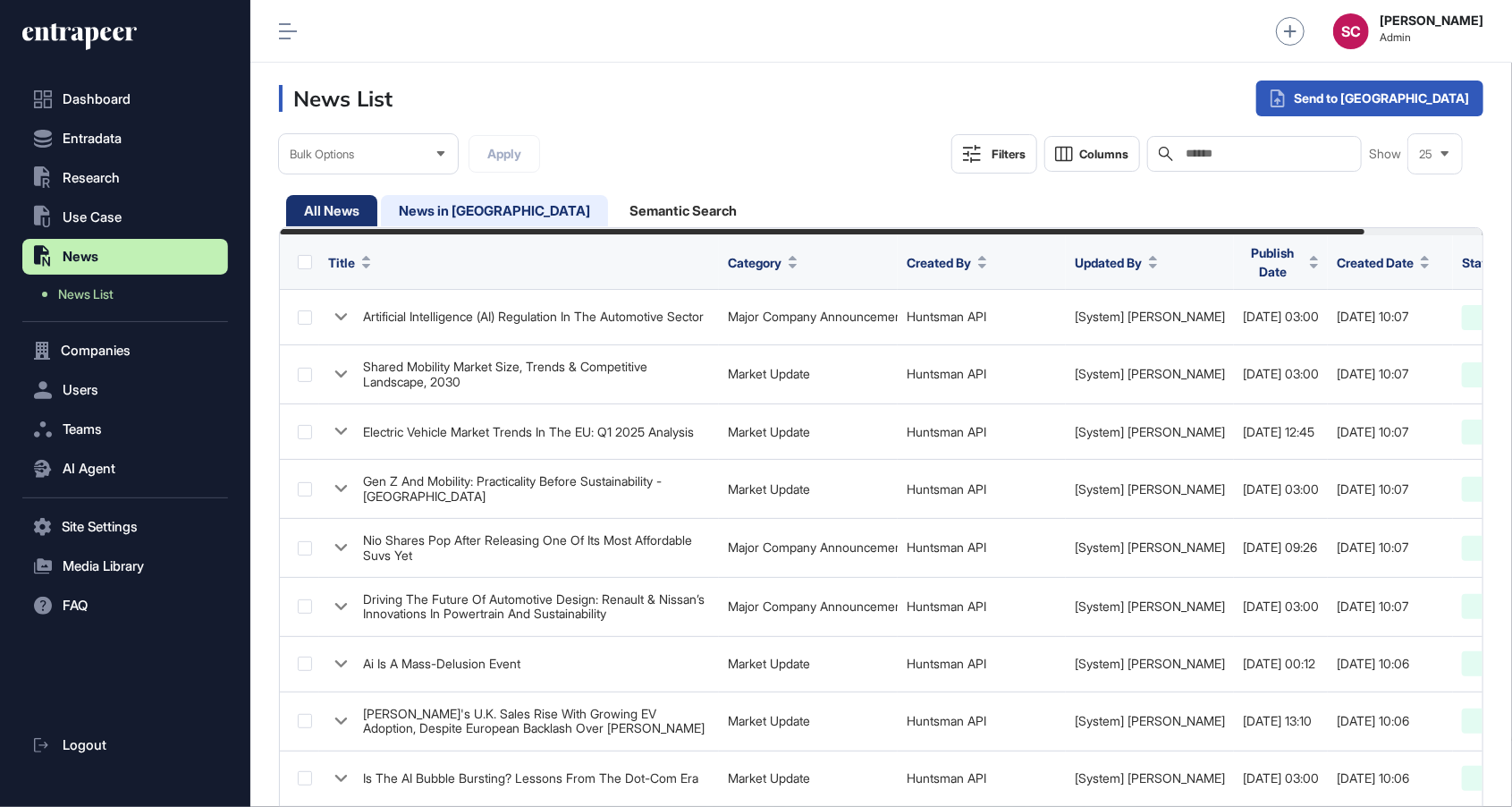
click at [612, 208] on div "News in [GEOGRAPHIC_DATA]" at bounding box center [683, 211] width 143 height 31
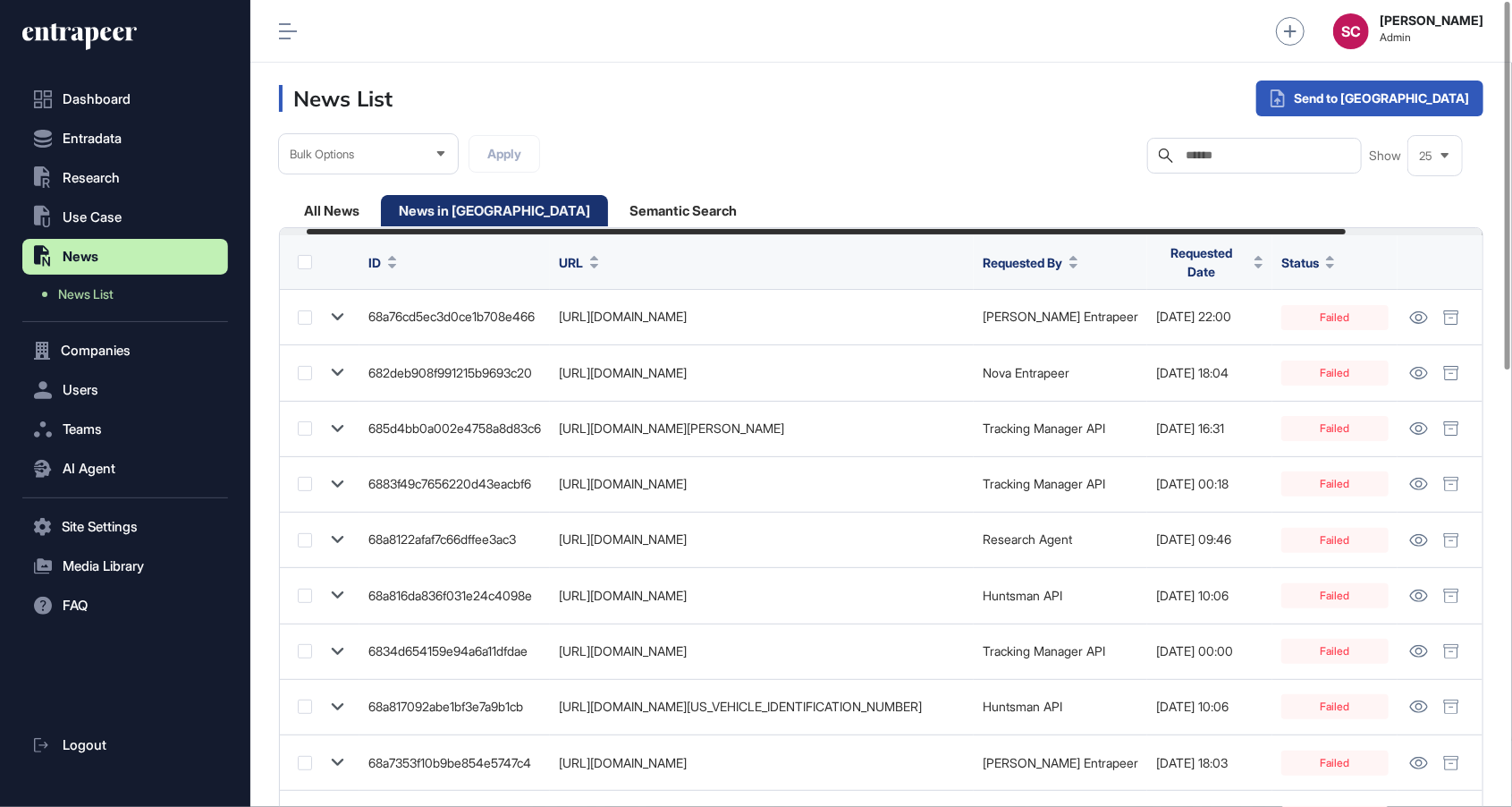
scroll to position [0, 189]
click at [1227, 249] on span "Requested Date" at bounding box center [1201, 261] width 91 height 38
click at [1260, 317] on span "Sort Ascending" at bounding box center [1226, 314] width 65 height 16
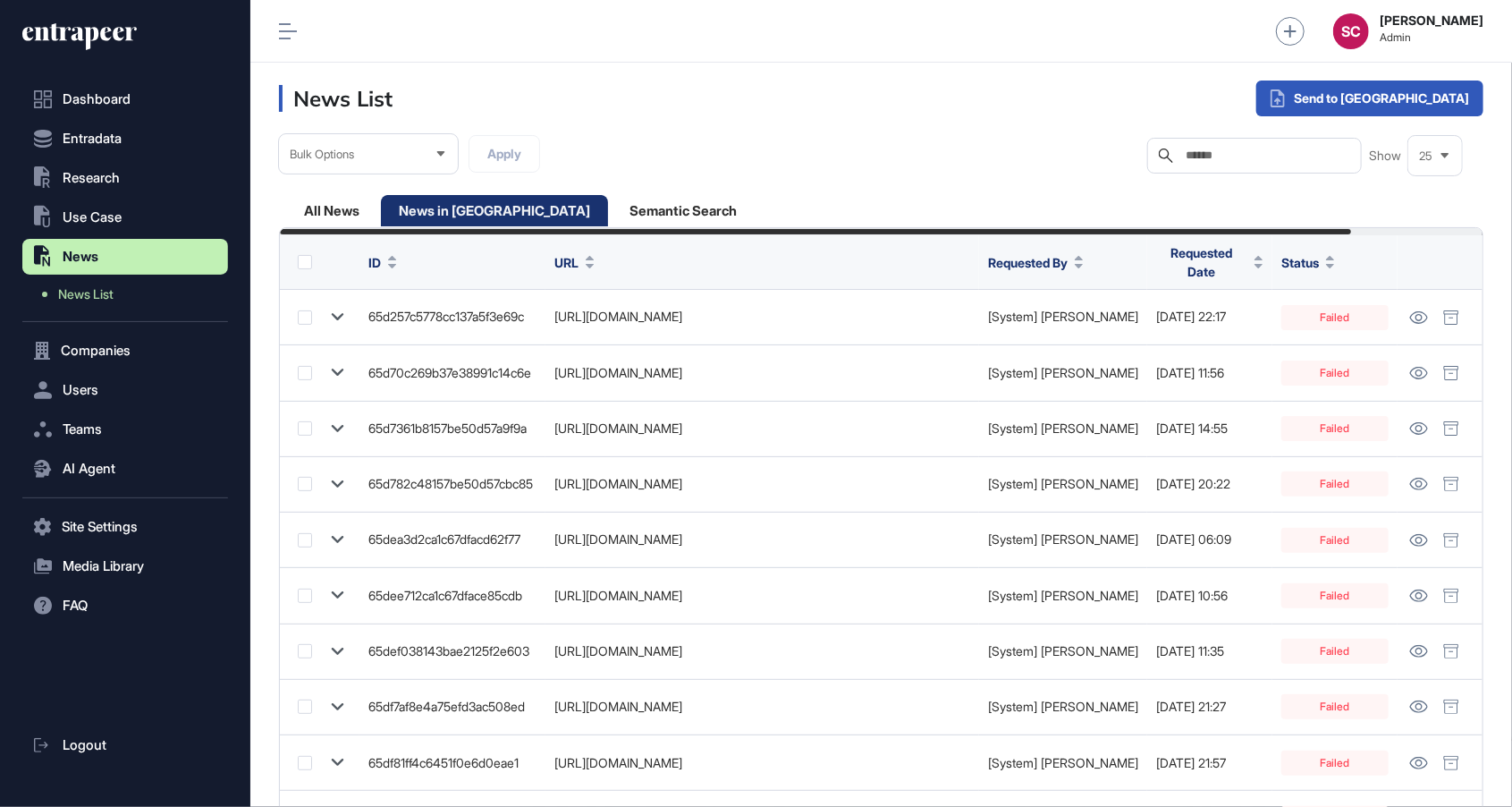
click at [1248, 258] on span "Requested Date" at bounding box center [1202, 261] width 91 height 38
click at [1363, 354] on div "Sort Descending" at bounding box center [1363, 346] width 111 height 26
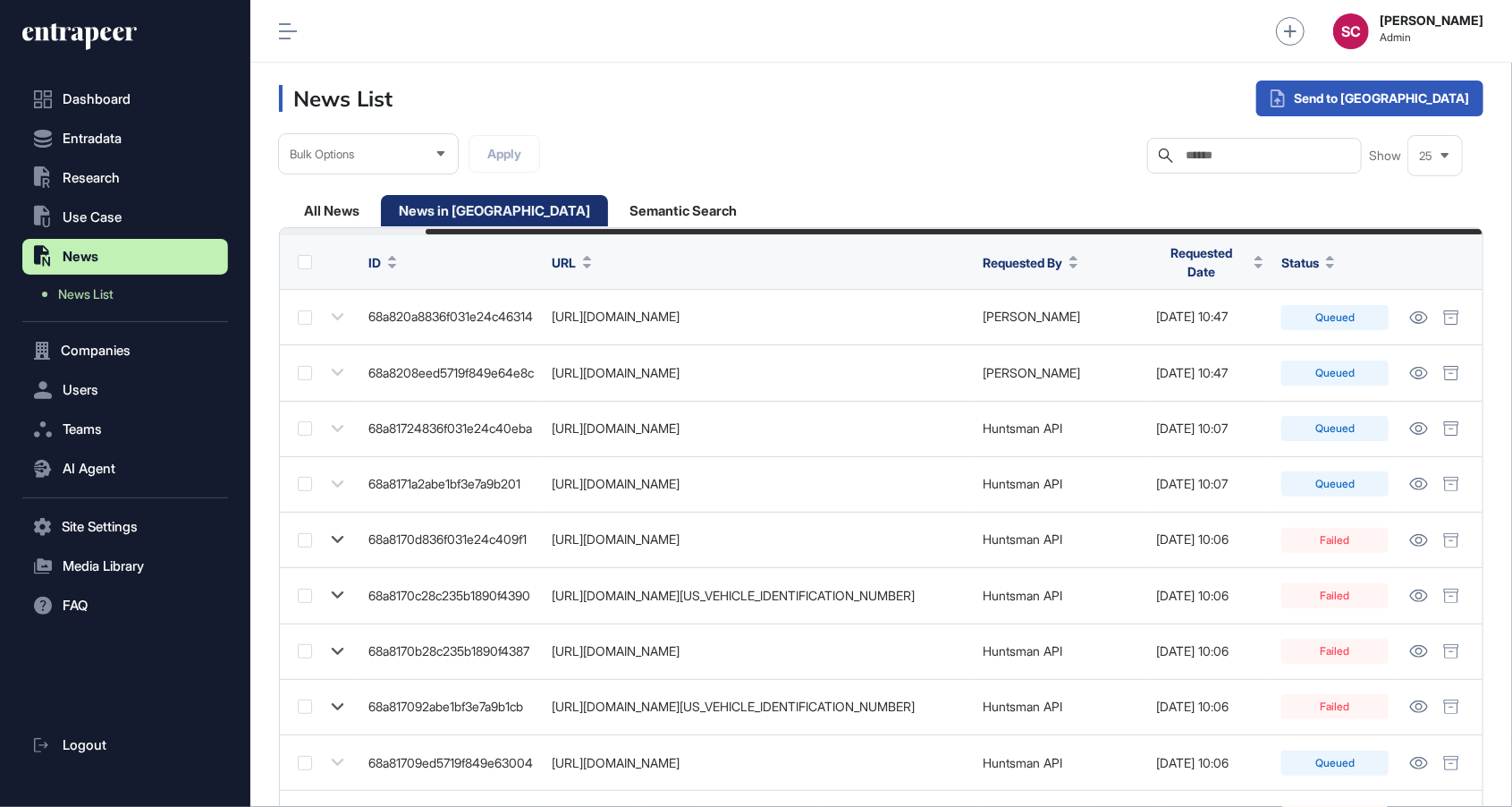
scroll to position [0, 165]
